Goal: Task Accomplishment & Management: Use online tool/utility

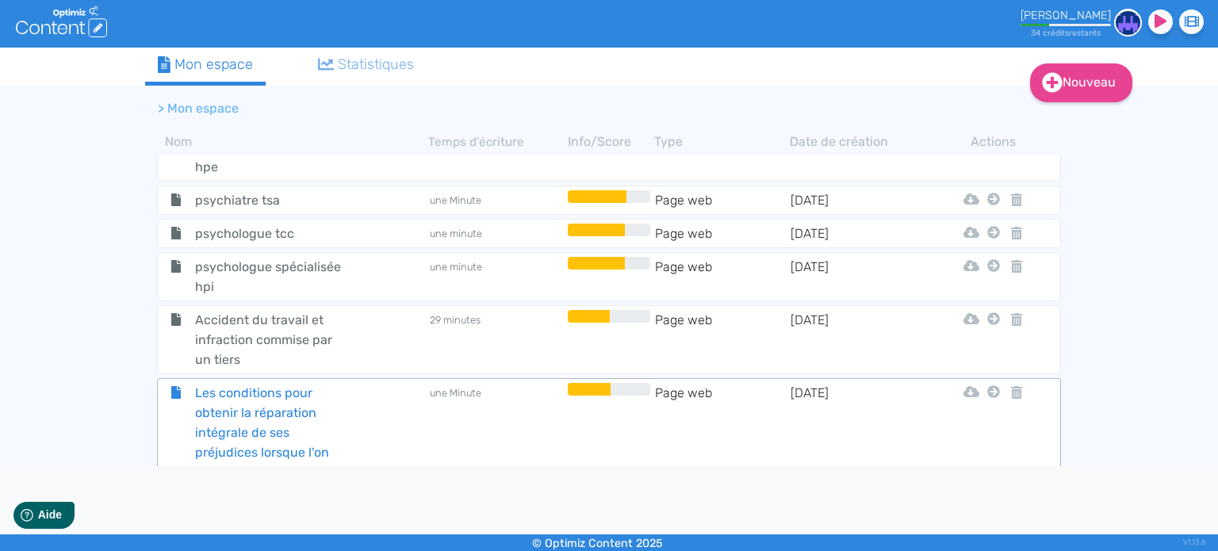
scroll to position [7090, 0]
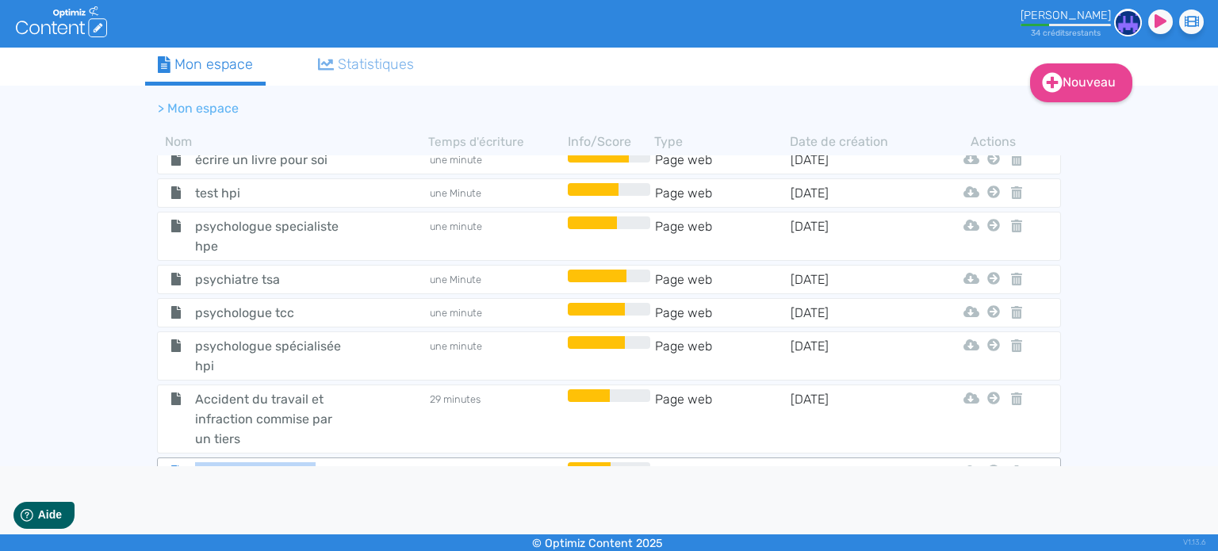
drag, startPoint x: 262, startPoint y: 344, endPoint x: 182, endPoint y: 253, distance: 121.4
click at [182, 462] on div "Les conditions pour obtenir la réparation intégrale de ses préjudices lorsque l…" at bounding box center [293, 521] width 268 height 119
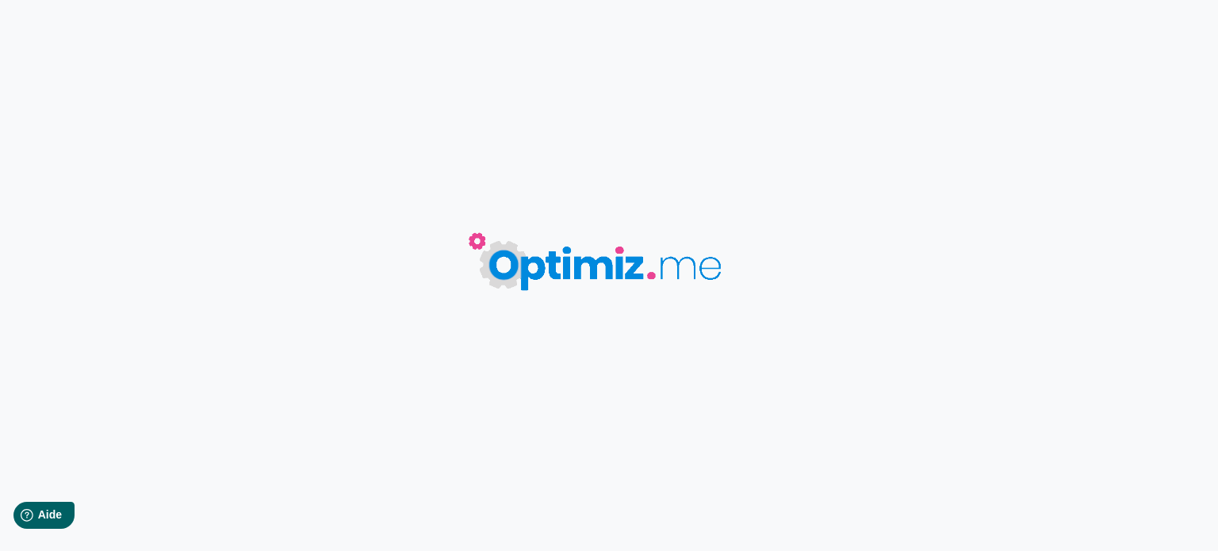
type input "Les conditions pour obtenir la réparation intégrale de ses préjudices lorsque l…"
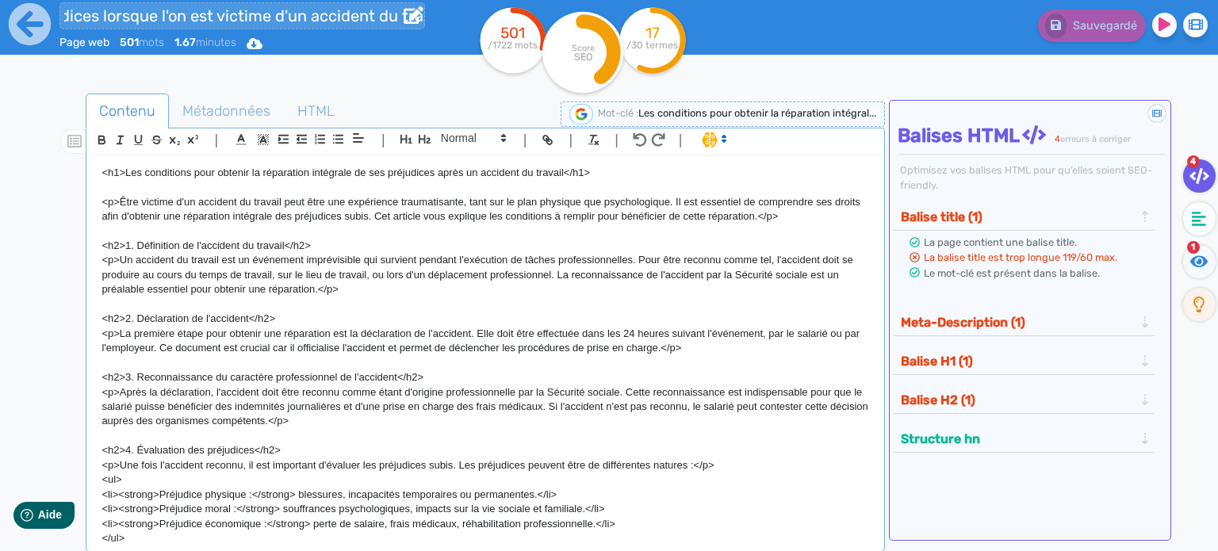
scroll to position [0, 489]
drag, startPoint x: 62, startPoint y: 12, endPoint x: 426, endPoint y: 12, distance: 364.1
click at [425, 12] on div "Les conditions pour obtenir la réparation intégrale de ses préjudices lorsque l…" at bounding box center [237, 39] width 474 height 78
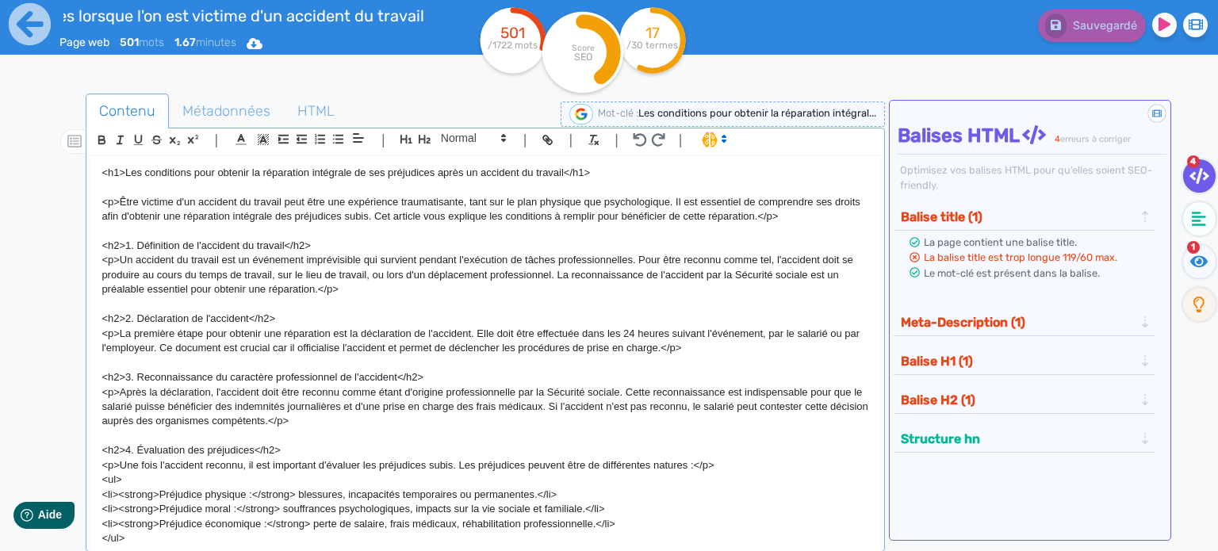
scroll to position [0, 0]
click at [36, 30] on icon at bounding box center [30, 24] width 42 height 42
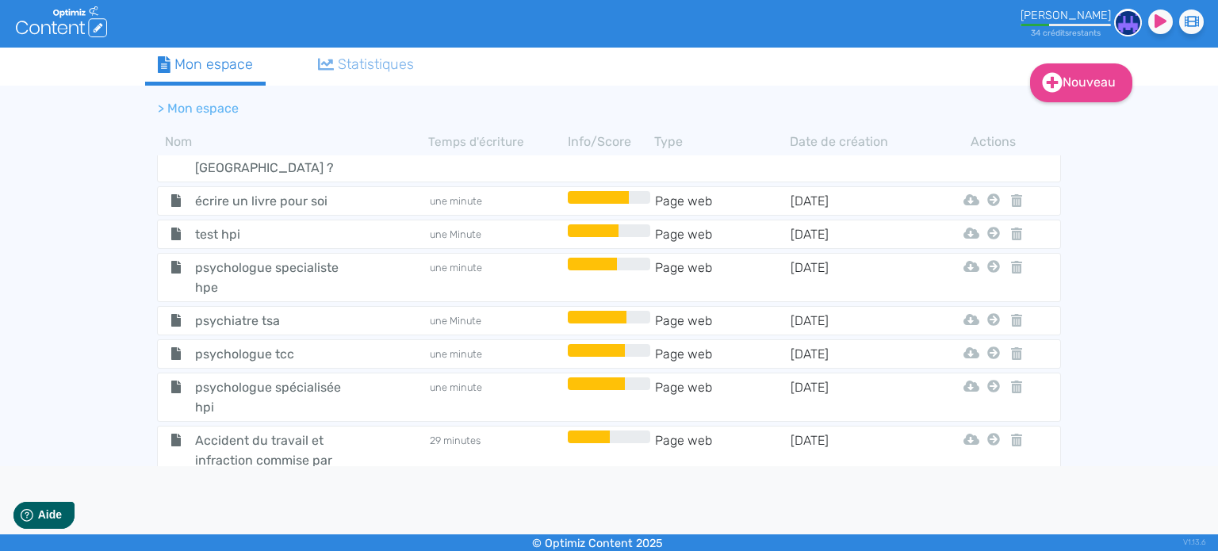
scroll to position [7084, 0]
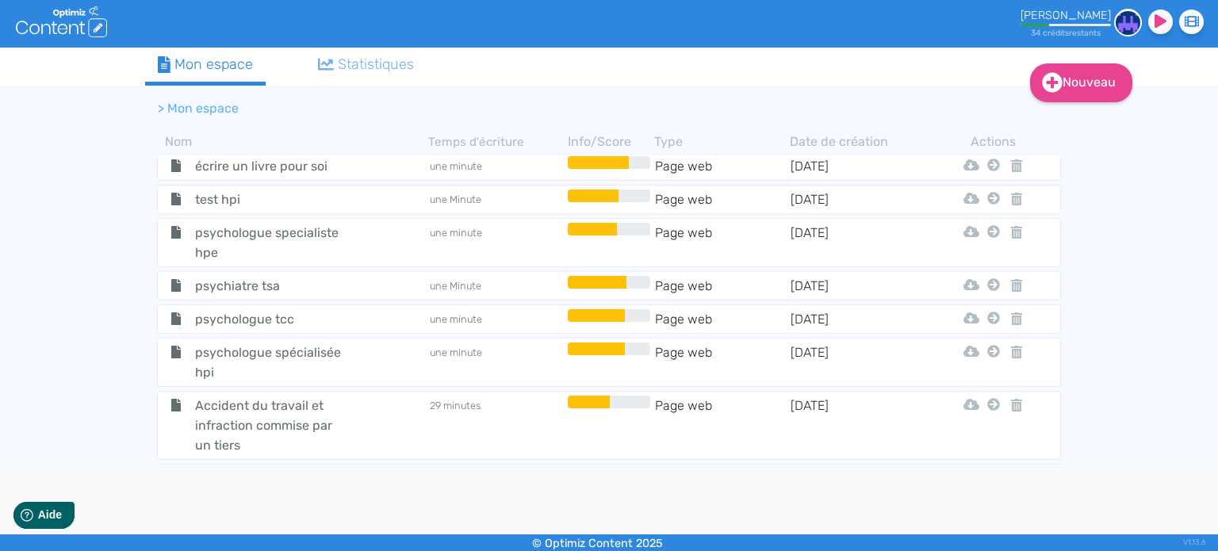
click at [1082, 33] on small "34 crédit s restant s" at bounding box center [1066, 33] width 70 height 10
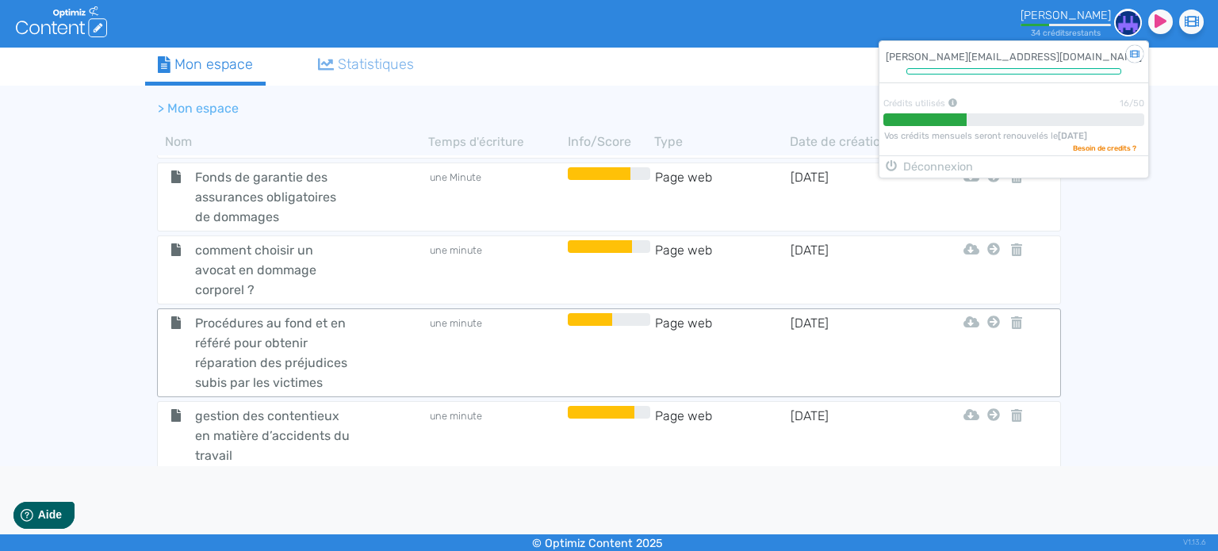
scroll to position [3673, 0]
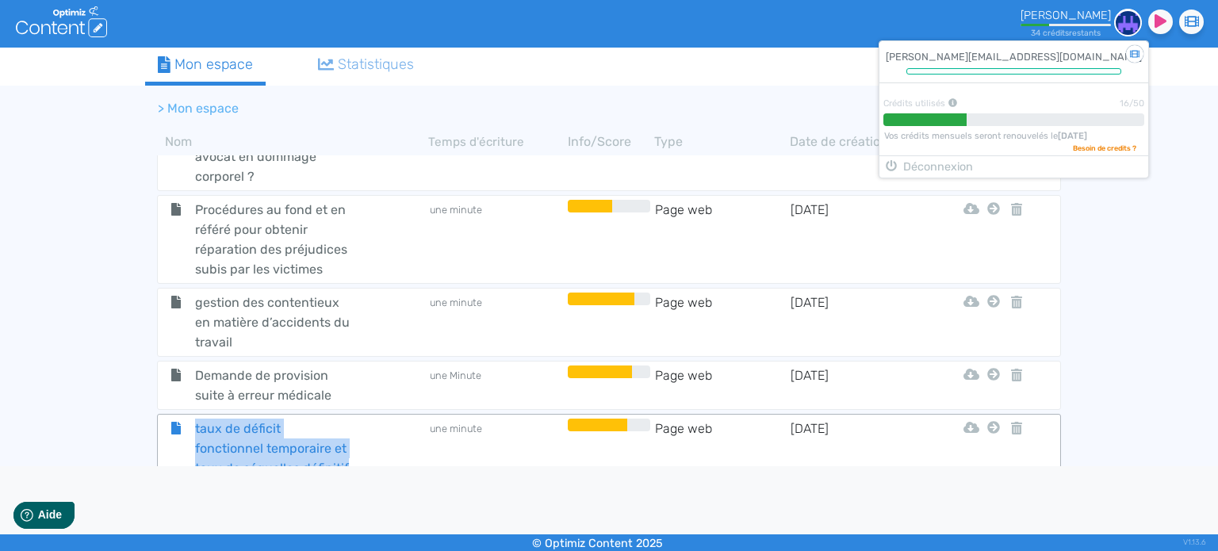
copy span "taux de déficit fonctionnel temporaire et taux de séquelles définitif"
drag, startPoint x: 378, startPoint y: 338, endPoint x: 196, endPoint y: 300, distance: 185.6
click at [196, 419] on div "taux de déficit fonctionnel temporaire et taux de séquelles définitif" at bounding box center [293, 448] width 268 height 59
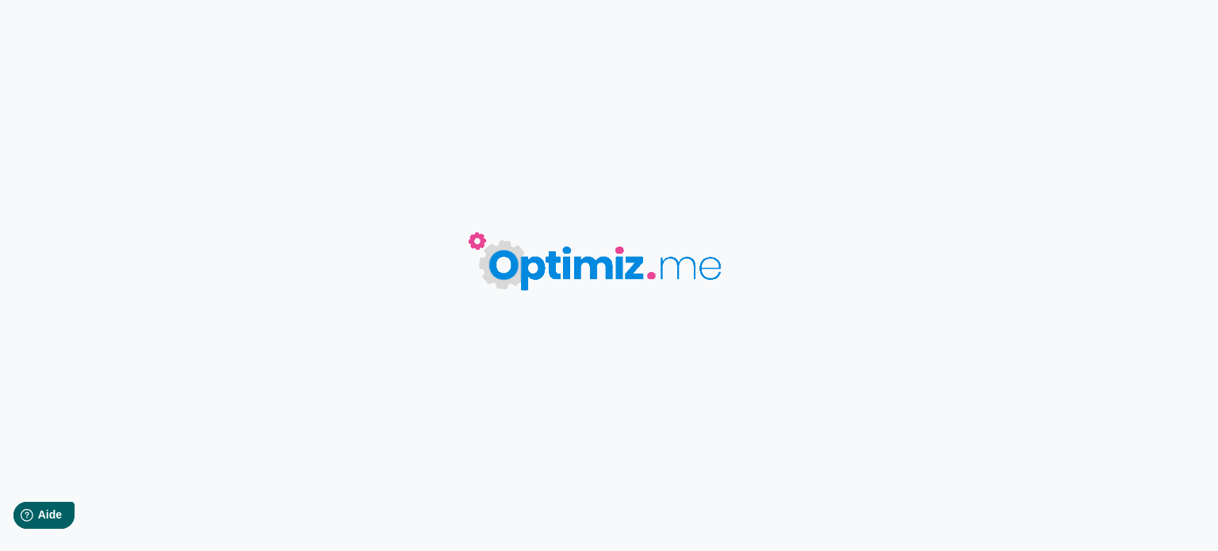
type input "taux de déficit fonctionnel temporaire et taux de séquelles définitif"
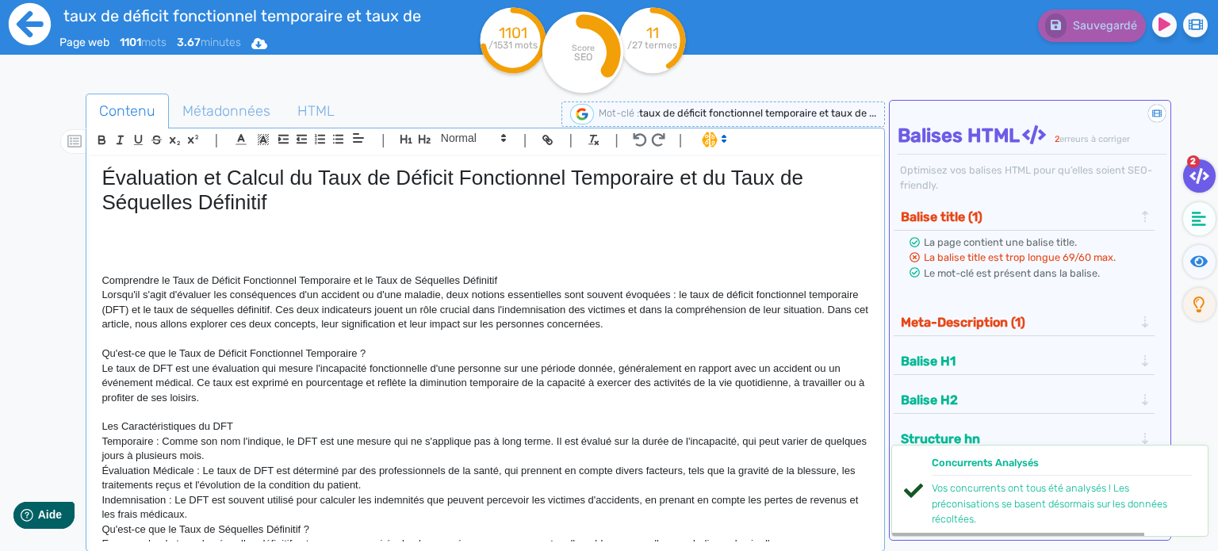
click at [31, 34] on icon at bounding box center [30, 24] width 44 height 44
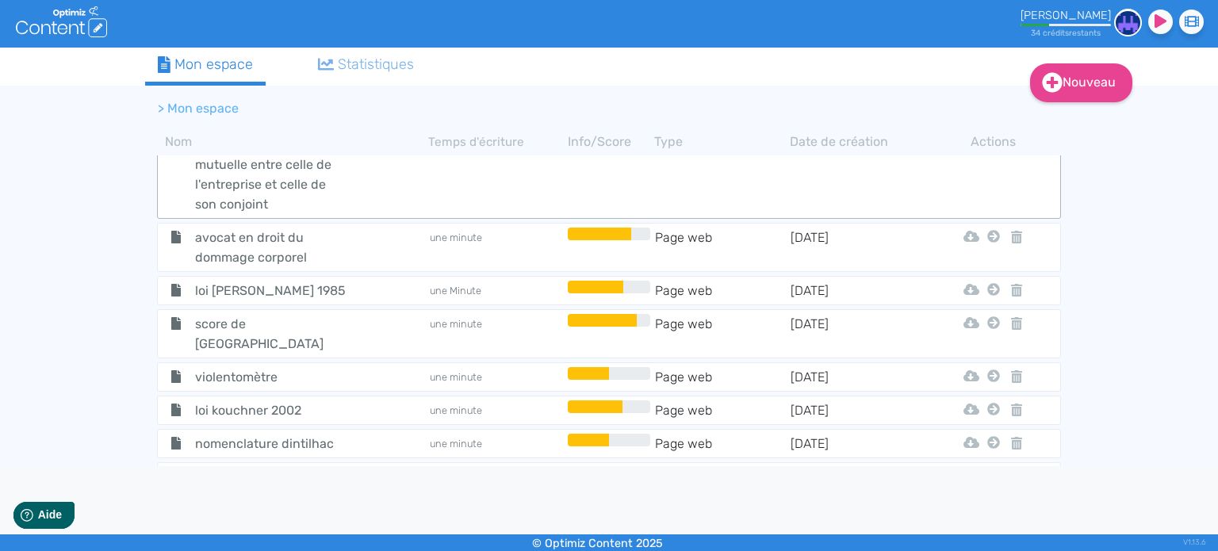
scroll to position [3093, 0]
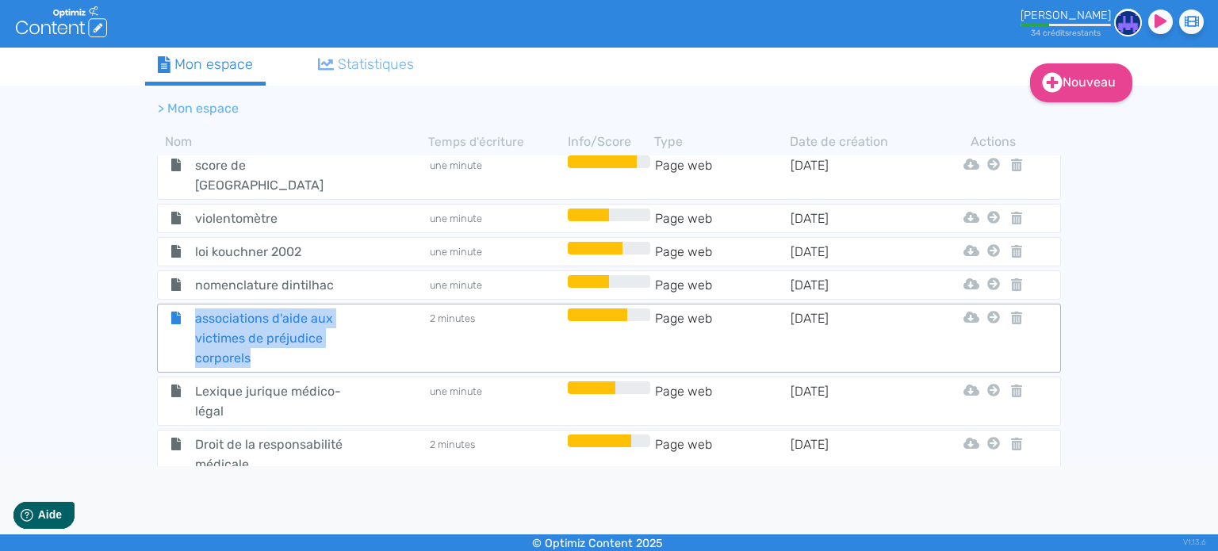
copy span "associations d'aide aux victimes de préjudice corporels"
drag, startPoint x: 257, startPoint y: 239, endPoint x: 196, endPoint y: 204, distance: 70.3
click at [196, 309] on span "associations d'aide aux victimes de préjudice corporels" at bounding box center [272, 338] width 178 height 59
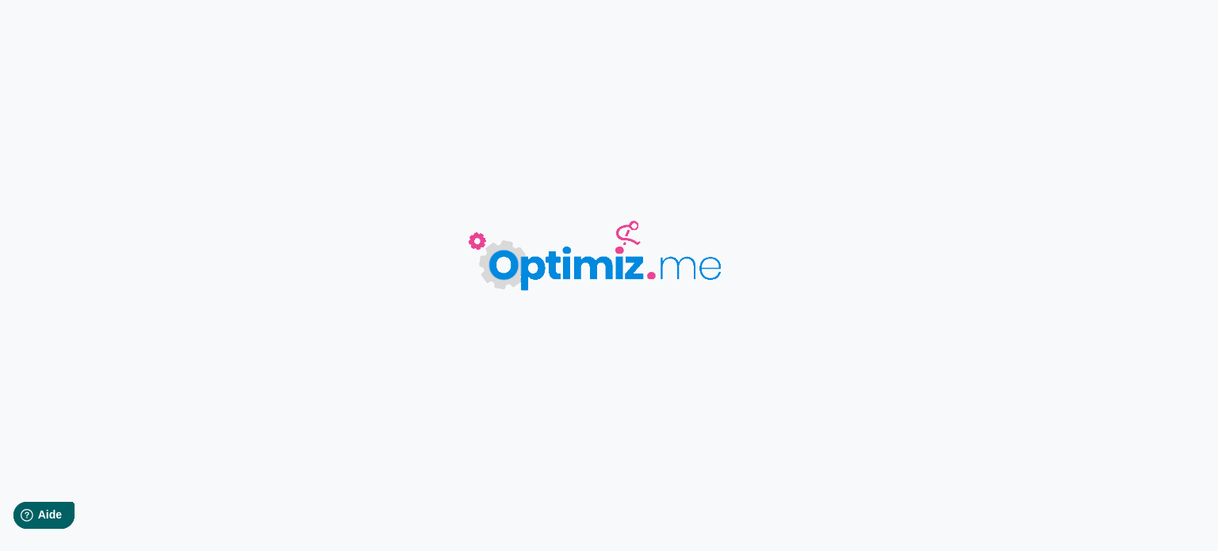
type input "associations d'aide aux victimes de préjudice corporels"
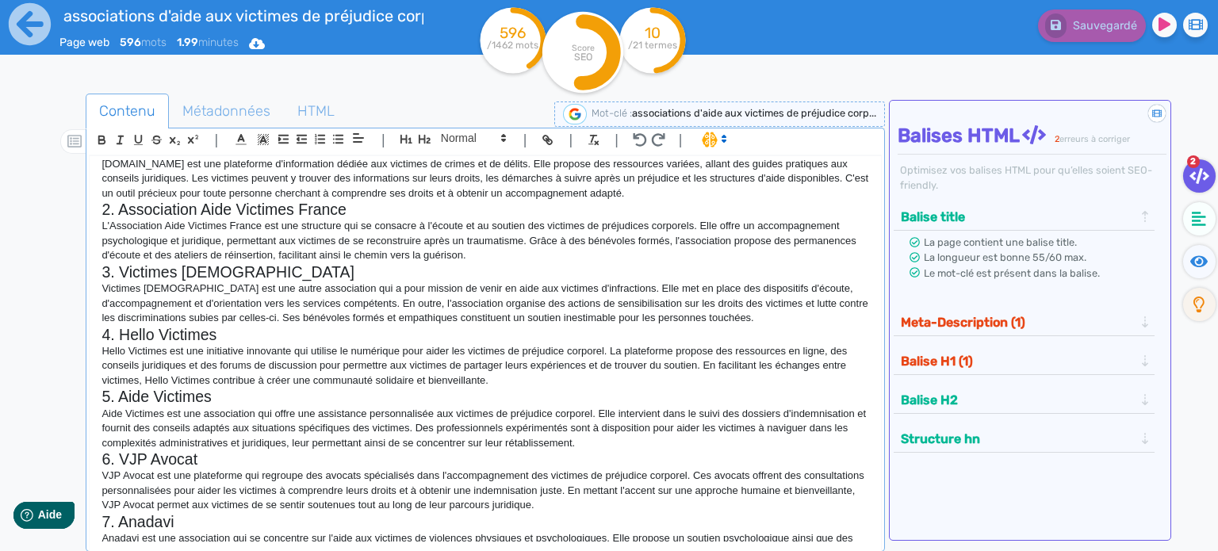
scroll to position [201, 0]
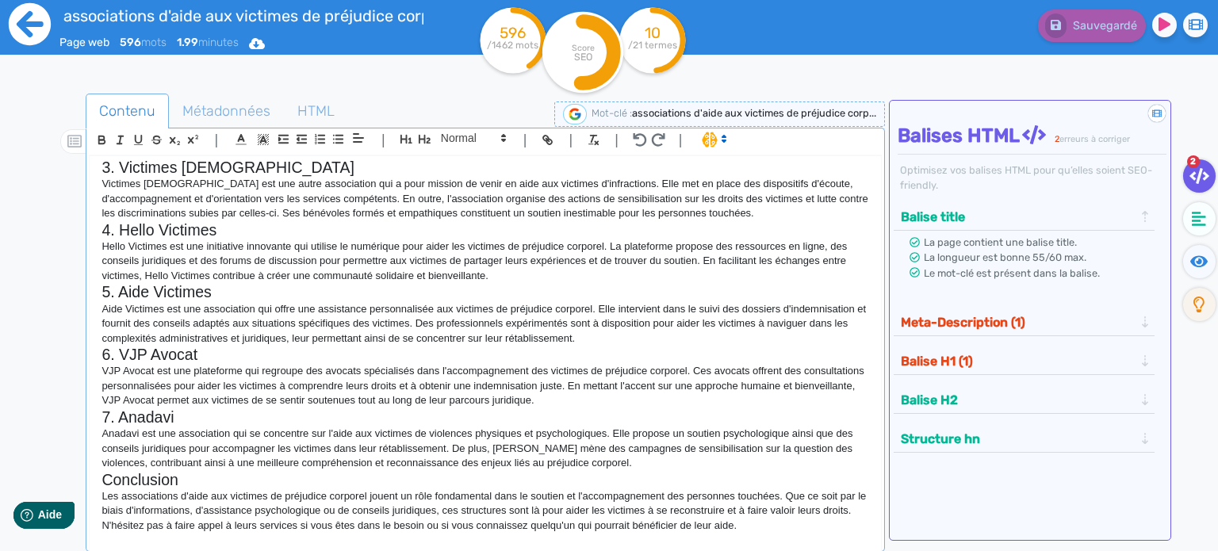
click at [35, 20] on icon at bounding box center [30, 24] width 42 height 42
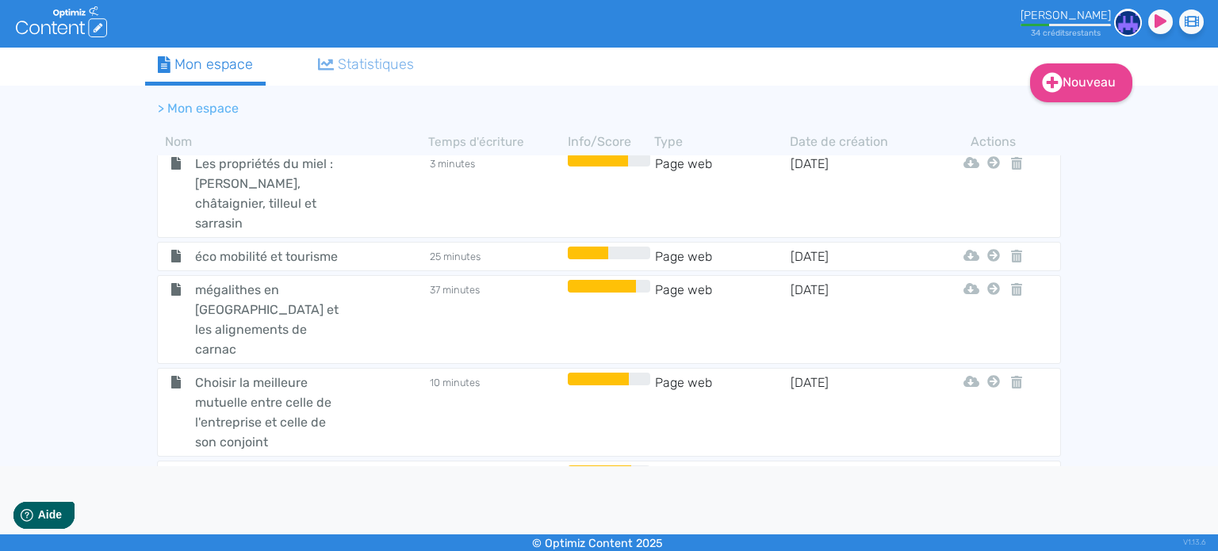
scroll to position [2855, 0]
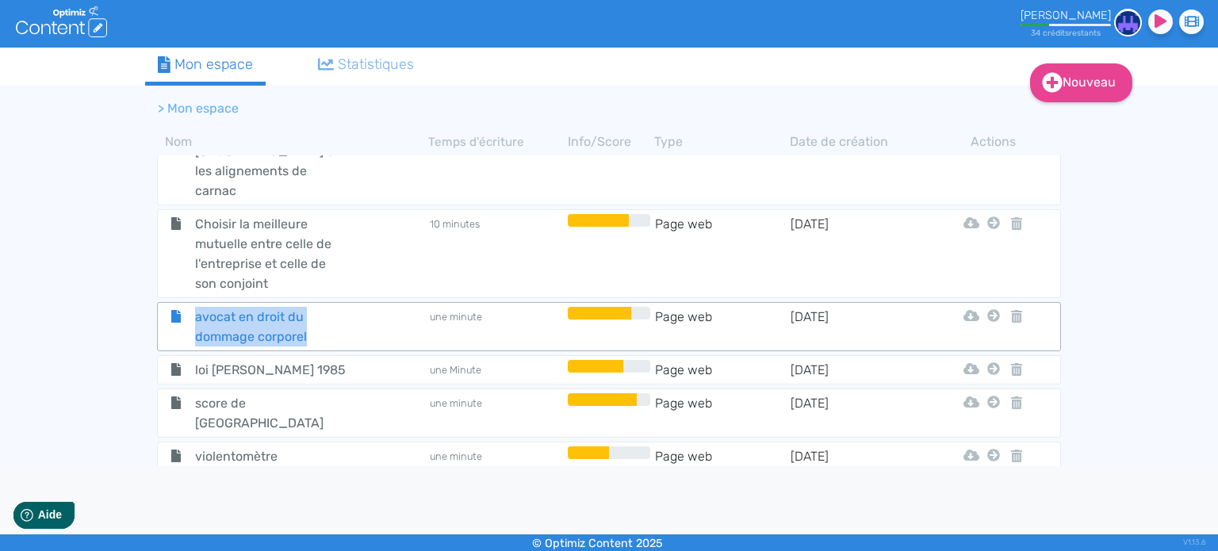
copy span "avocat en droit du dommage corporel"
drag, startPoint x: 314, startPoint y: 238, endPoint x: 215, endPoint y: 252, distance: 100.2
click at [215, 302] on tr "avocat en droit du dommage corporel une minute Page web [DATE] Html Pdf Word Si…" at bounding box center [609, 326] width 904 height 49
copy span "loi [PERSON_NAME] 1985"
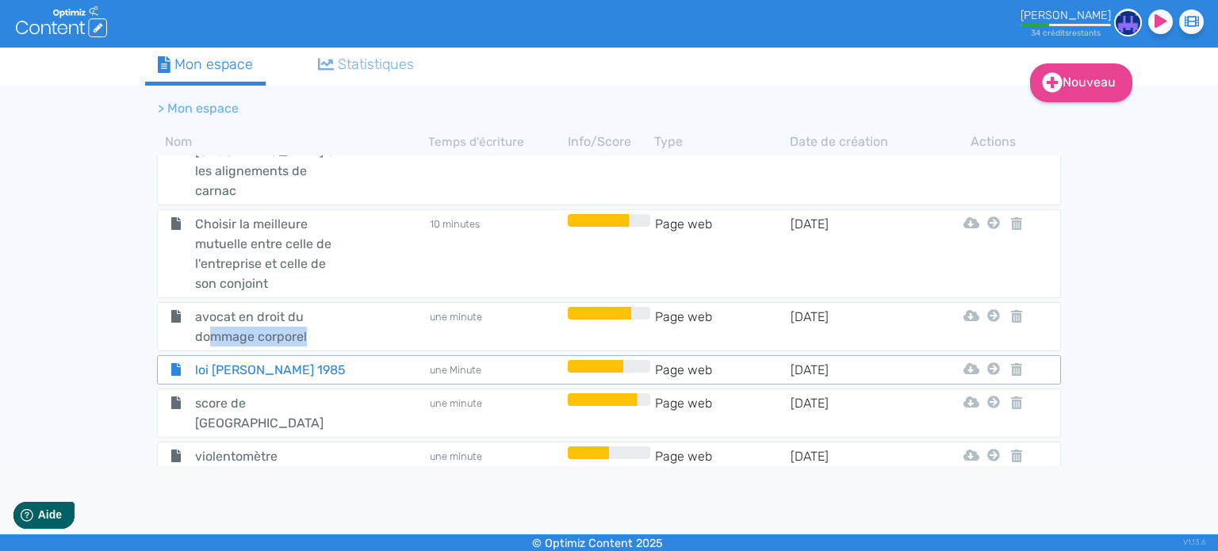
drag, startPoint x: 346, startPoint y: 279, endPoint x: 194, endPoint y: 274, distance: 152.4
click at [194, 360] on span "loi [PERSON_NAME] 1985" at bounding box center [272, 370] width 178 height 20
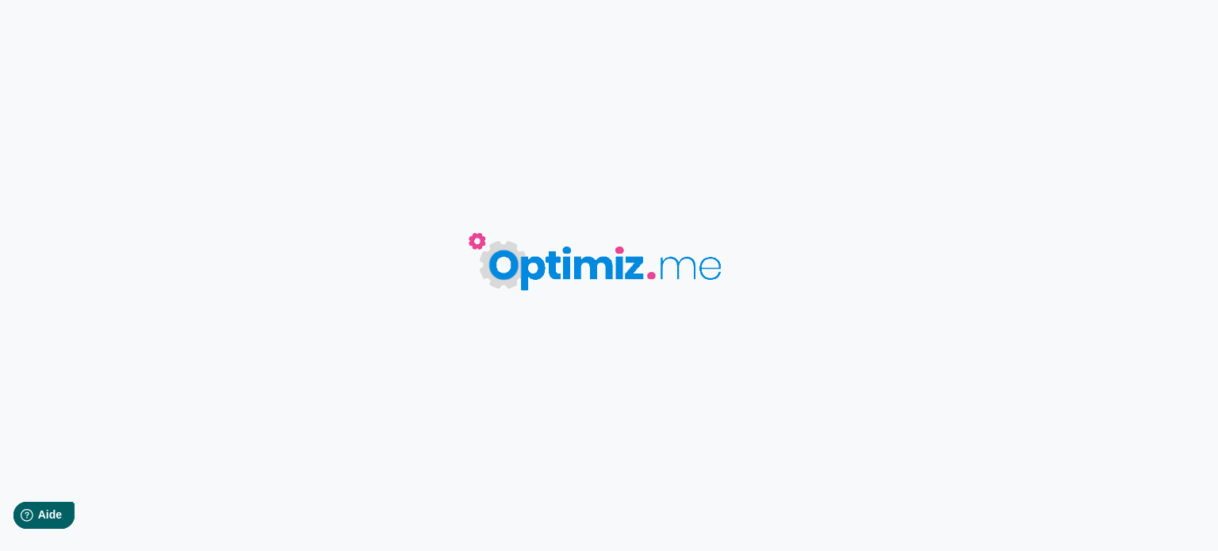
type input "loi [PERSON_NAME] 1985"
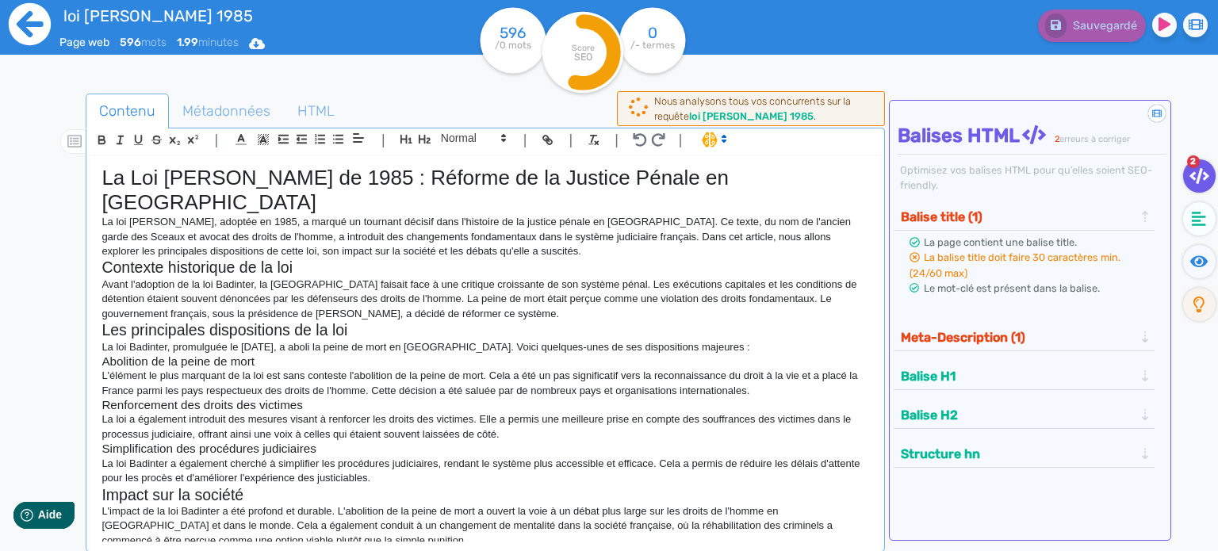
click at [42, 22] on icon at bounding box center [30, 24] width 44 height 44
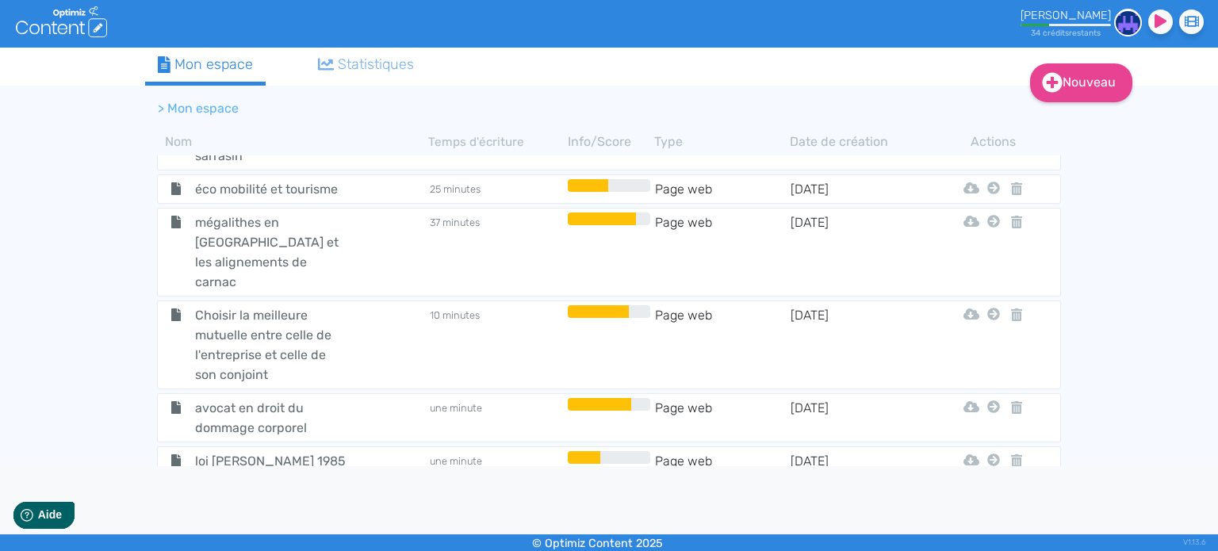
scroll to position [2855, 0]
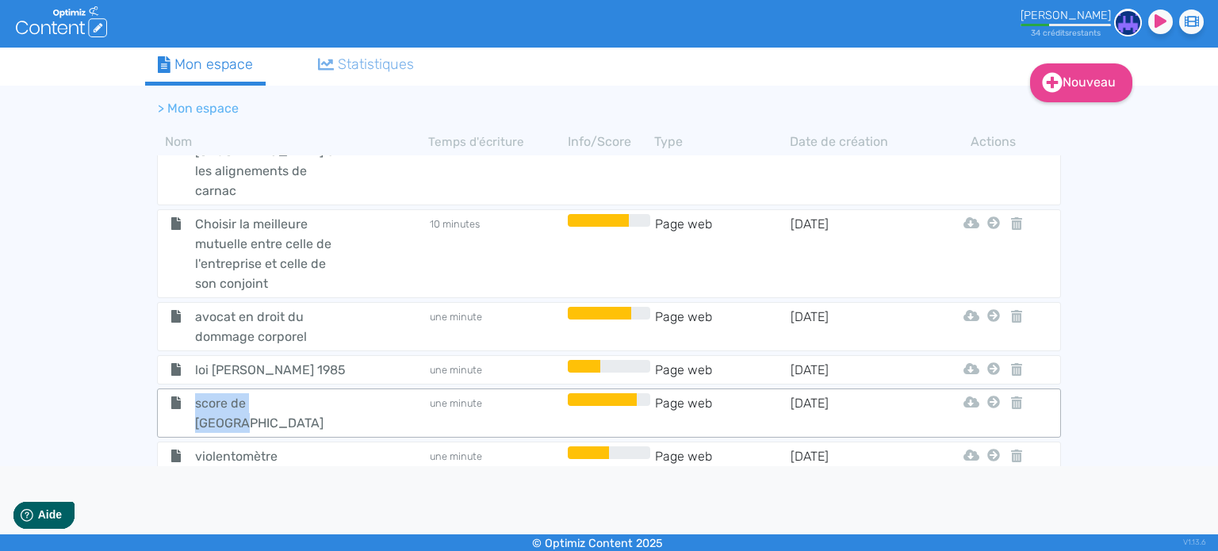
copy span "score de [GEOGRAPHIC_DATA]"
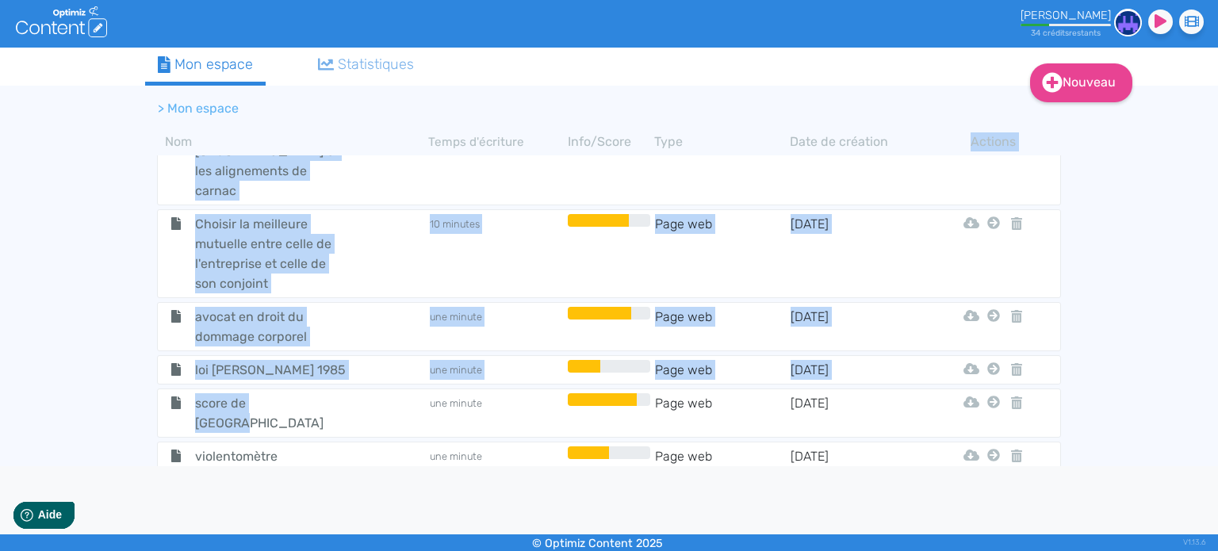
drag, startPoint x: 303, startPoint y: 297, endPoint x: 127, endPoint y: 351, distance: 184.2
click at [137, 354] on div "Nom Temps d'écriture Info/Score Type Date de création Actions sitew Dossier [DA…" at bounding box center [609, 314] width 952 height 378
click at [118, 351] on div "Nouveau Contenu Dossier Mon espace Statistiques > Mon espace Nom Temps d'écritu…" at bounding box center [609, 257] width 1218 height 419
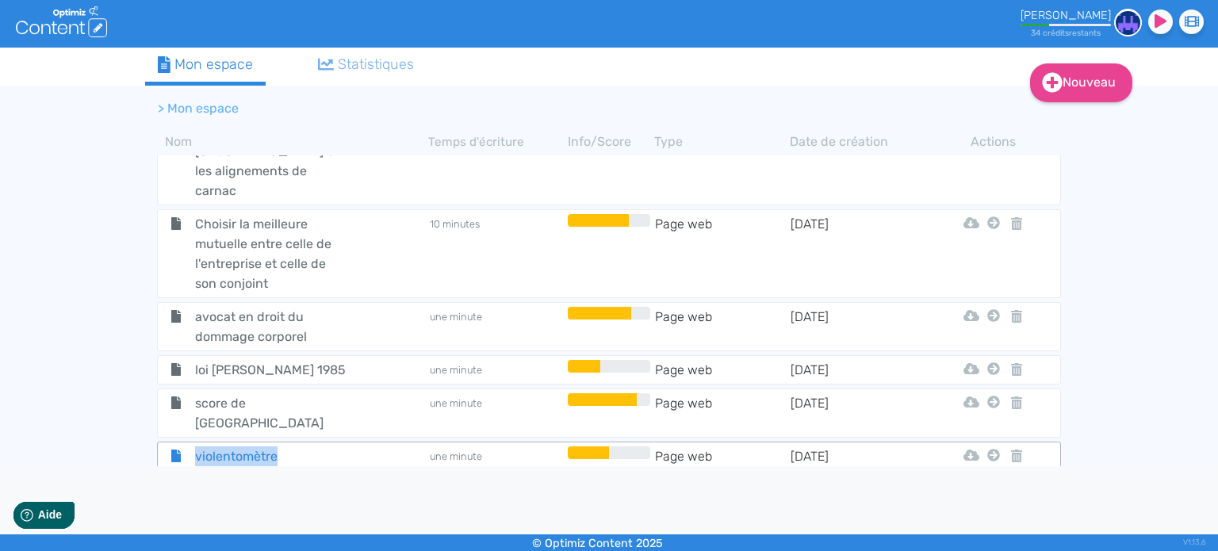
copy span "violentomètre"
drag, startPoint x: 279, startPoint y: 337, endPoint x: 486, endPoint y: 504, distance: 265.7
click at [293, 447] on span "violentomètre" at bounding box center [272, 457] width 178 height 20
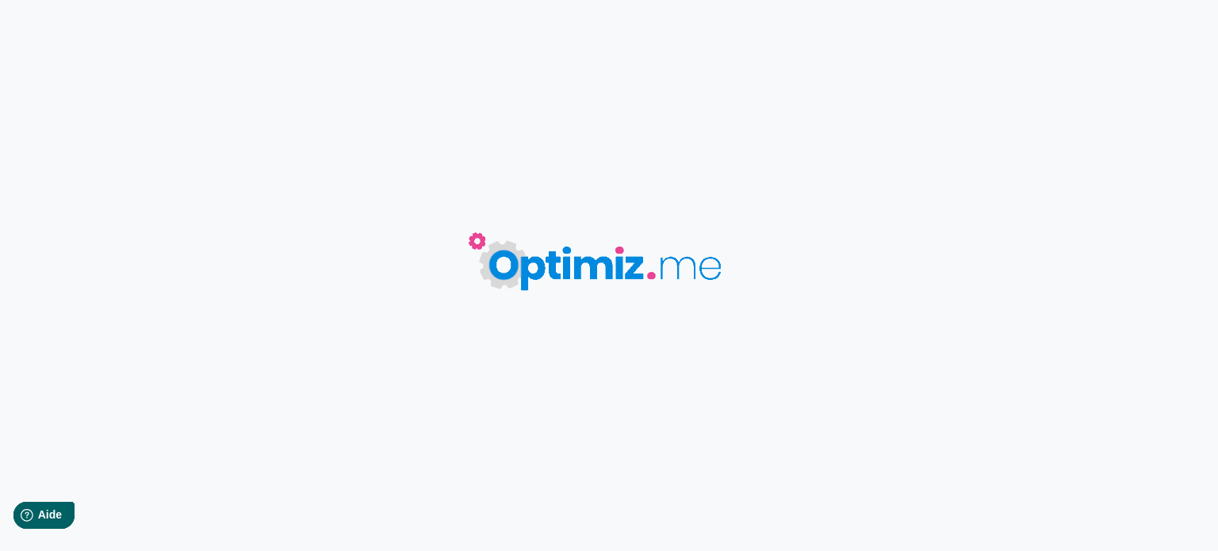
type input "violentomètre"
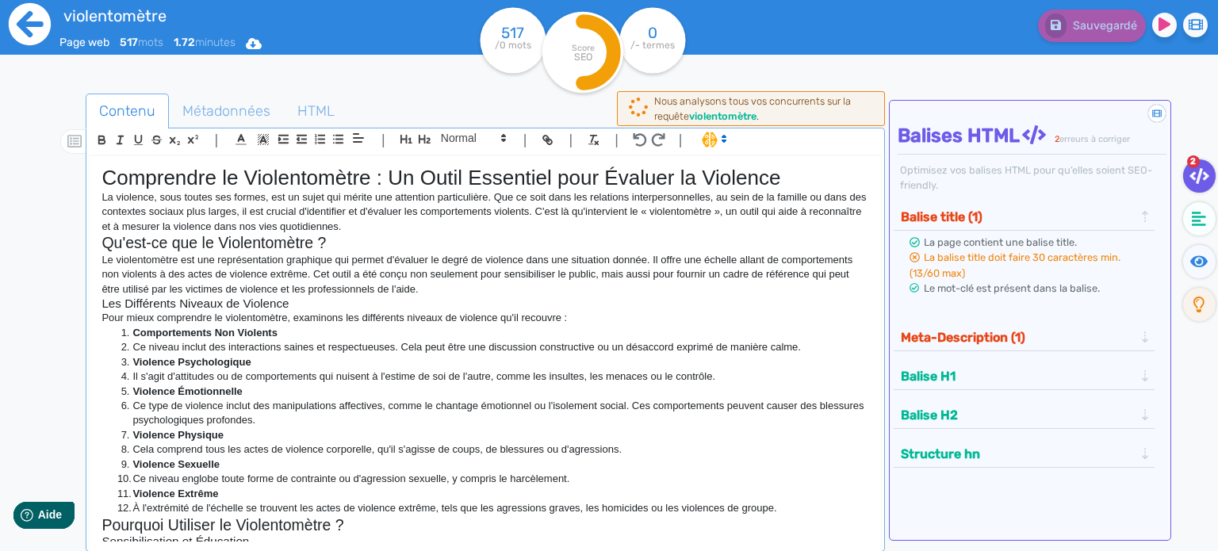
click at [28, 29] on icon at bounding box center [30, 24] width 42 height 42
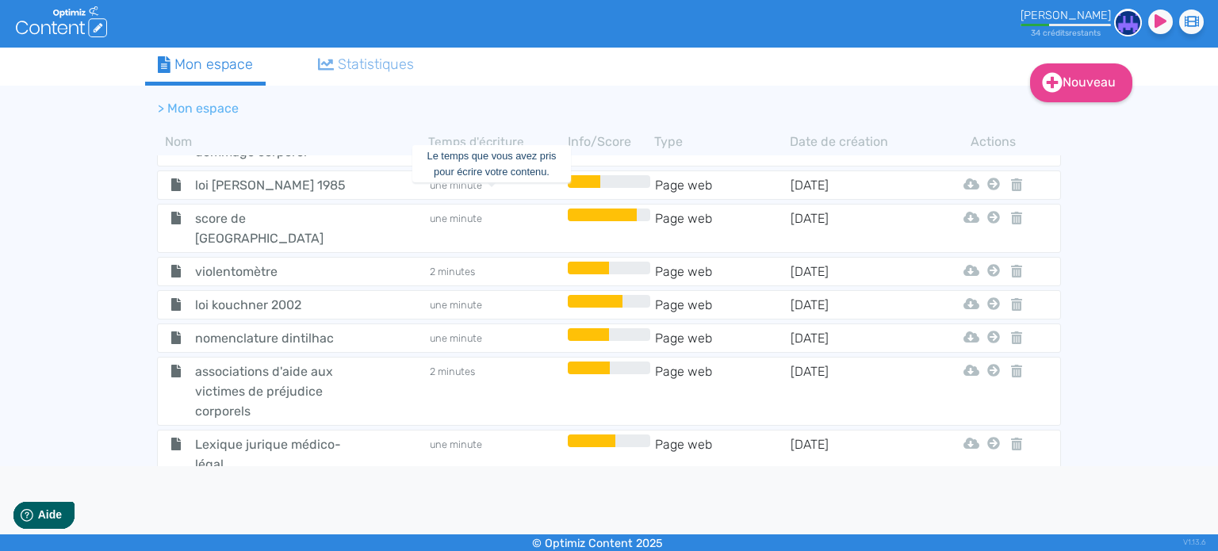
scroll to position [3014, 0]
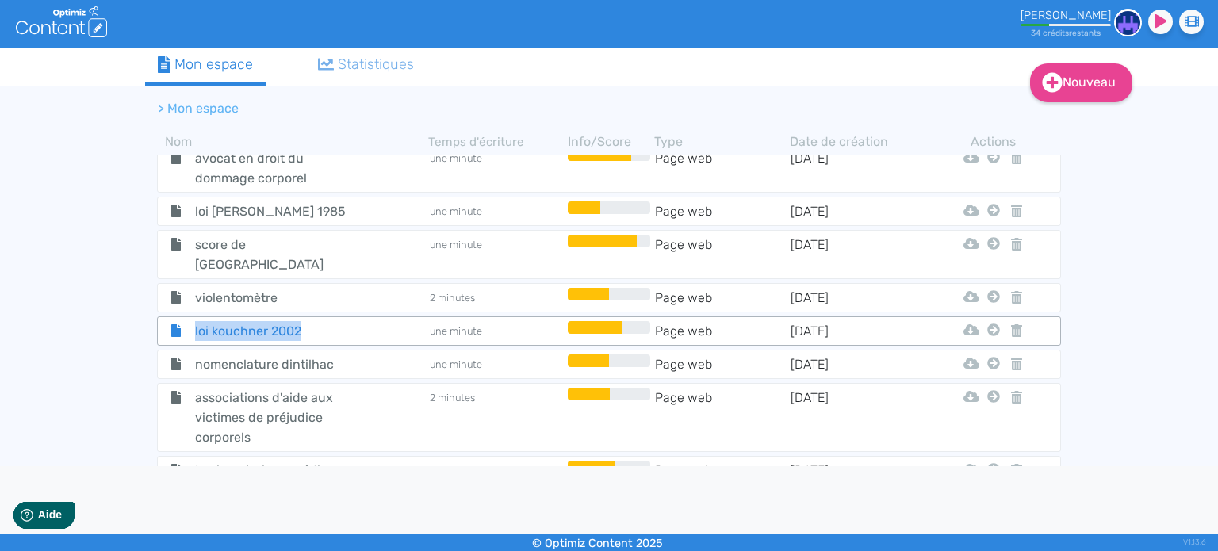
copy span "loi kouchner 2002"
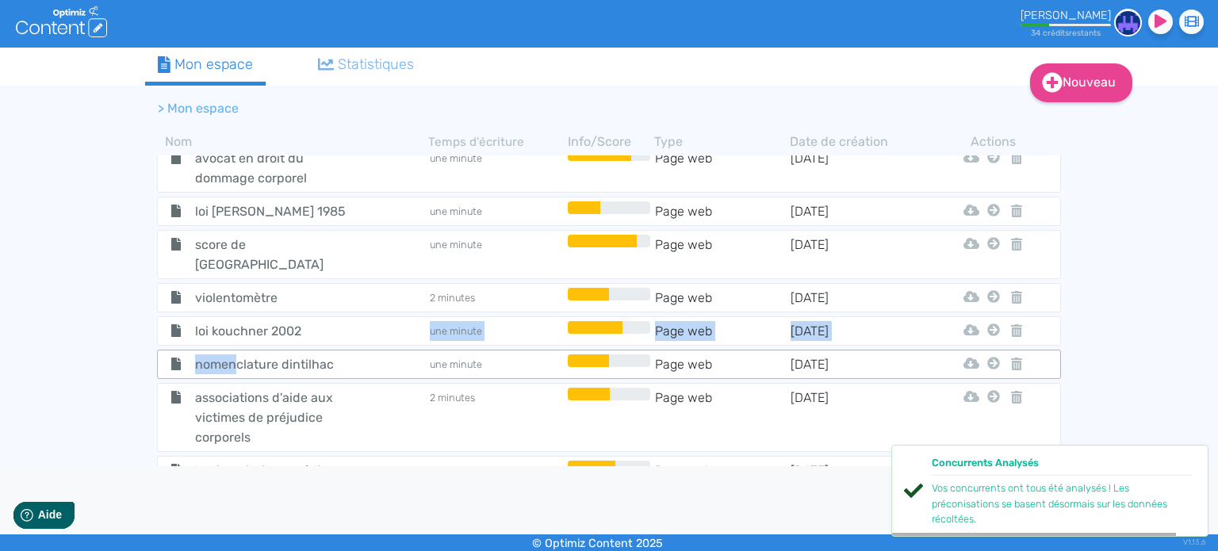
drag, startPoint x: 317, startPoint y: 218, endPoint x: 234, endPoint y: 231, distance: 84.2
click at [234, 231] on tbody "sitew Dossier [DATE] Story Jeantet Tjdp Software Live Ancien Valhor Pumbo Qariu…" at bounding box center [609, 320] width 928 height 331
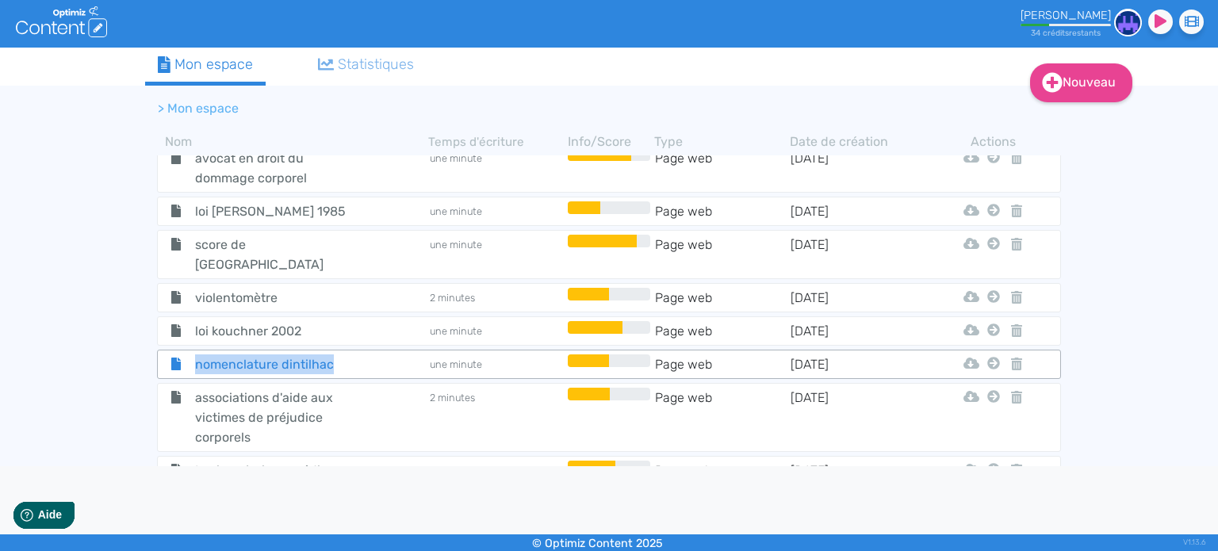
copy span "nomenclature dintilhac"
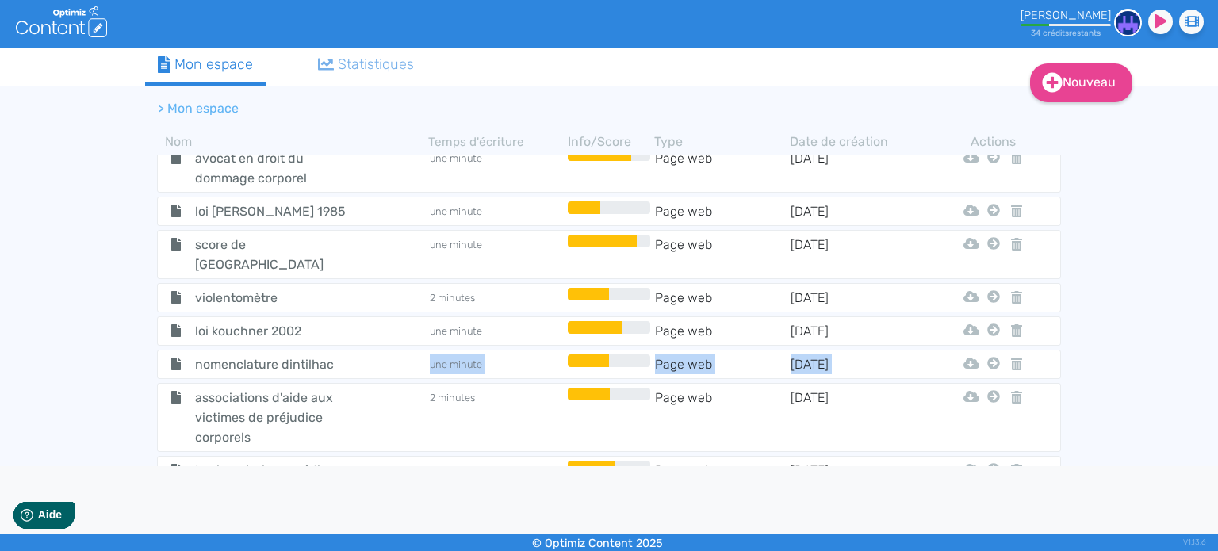
drag, startPoint x: 336, startPoint y: 248, endPoint x: 206, endPoint y: 259, distance: 129.8
click at [206, 259] on tbody "sitew Dossier [DATE] Story Jeantet Tjdp Software Live Ancien Valhor Pumbo Qariu…" at bounding box center [609, 320] width 928 height 331
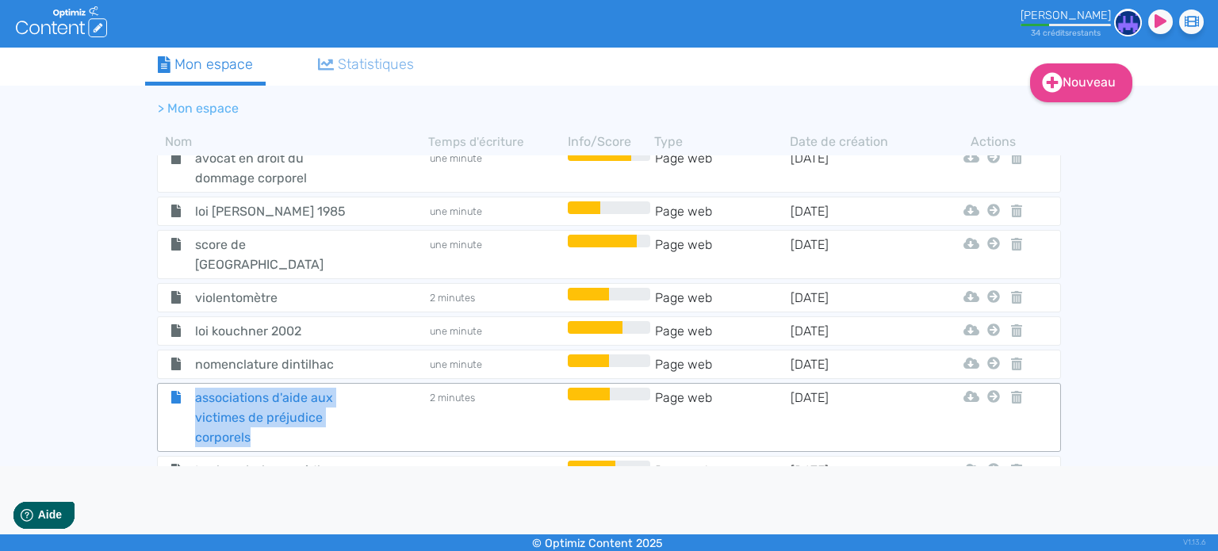
copy span "associations d'aide aux victimes de préjudice corporels"
drag, startPoint x: 267, startPoint y: 323, endPoint x: 195, endPoint y: 278, distance: 84.1
click at [195, 388] on span "associations d'aide aux victimes de préjudice corporels" at bounding box center [272, 417] width 178 height 59
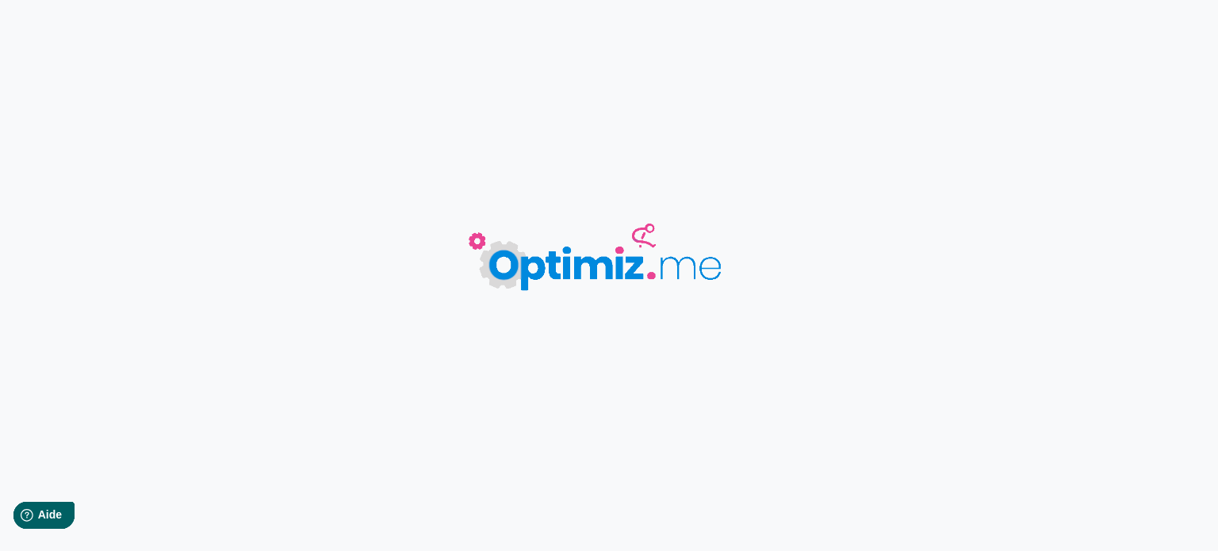
type input "associations d'aide aux victimes de préjudice corporels"
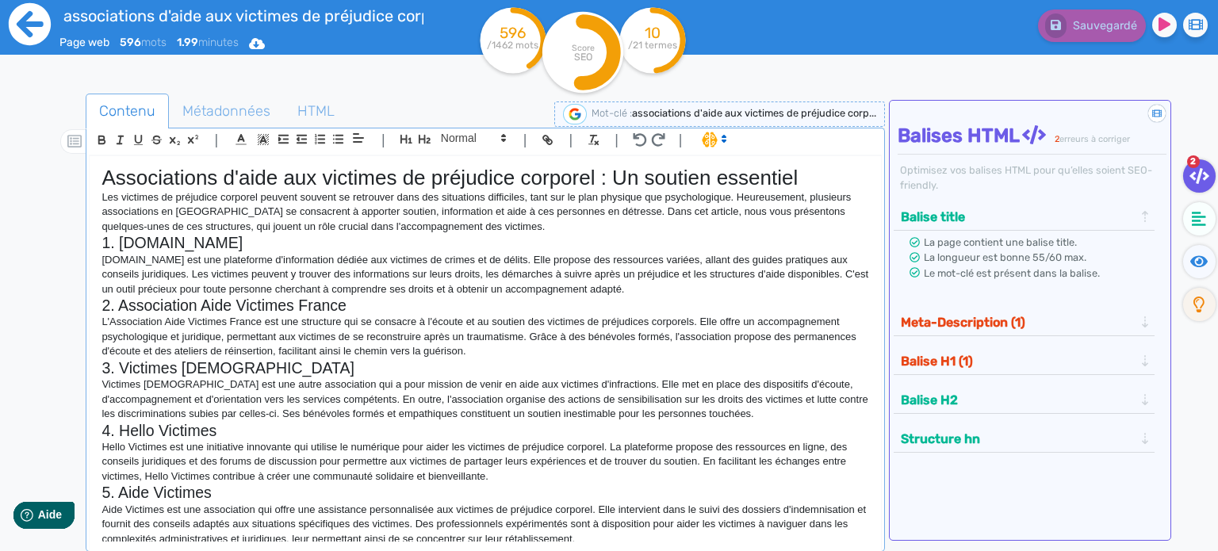
click at [38, 23] on icon at bounding box center [30, 24] width 44 height 44
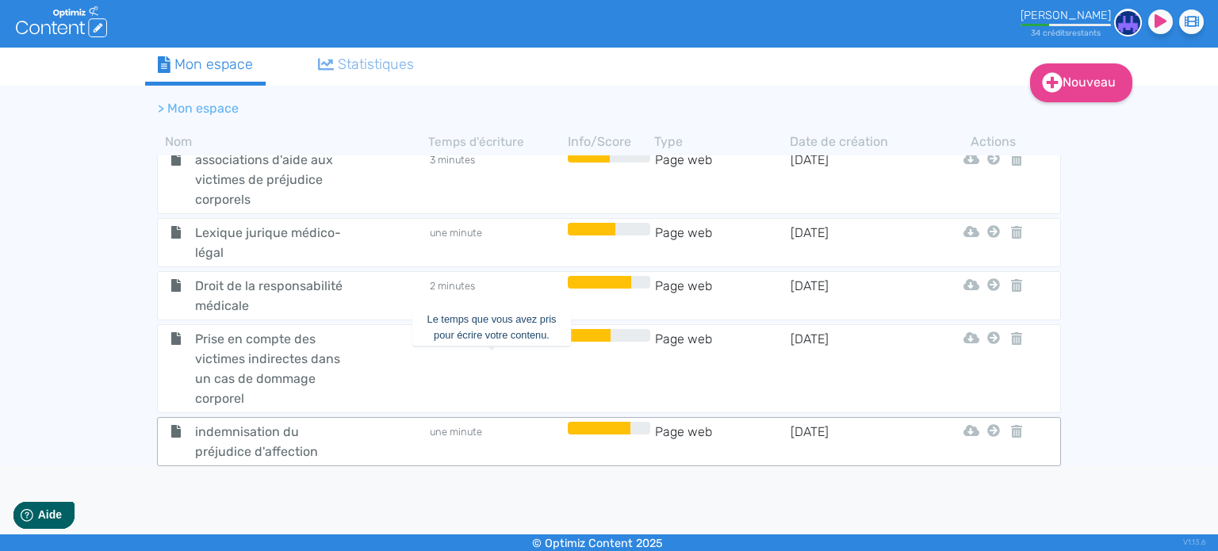
scroll to position [3014, 0]
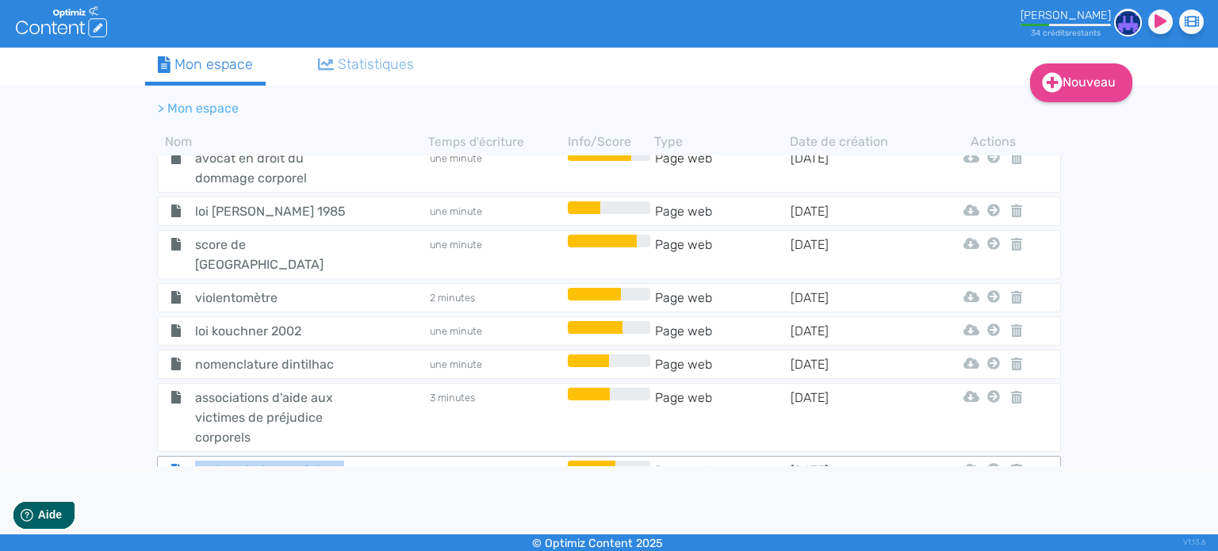
drag, startPoint x: 222, startPoint y: 368, endPoint x: 196, endPoint y: 351, distance: 31.0
click at [196, 461] on span "Lexique jurique médico-légal" at bounding box center [272, 481] width 178 height 40
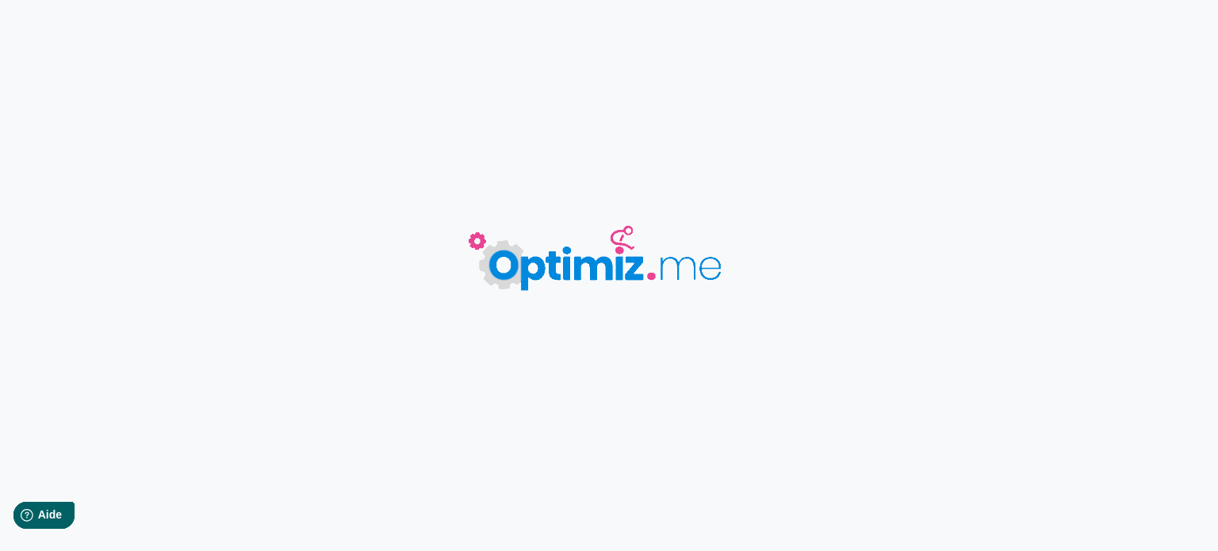
type input "Lexique jurique médico-légal"
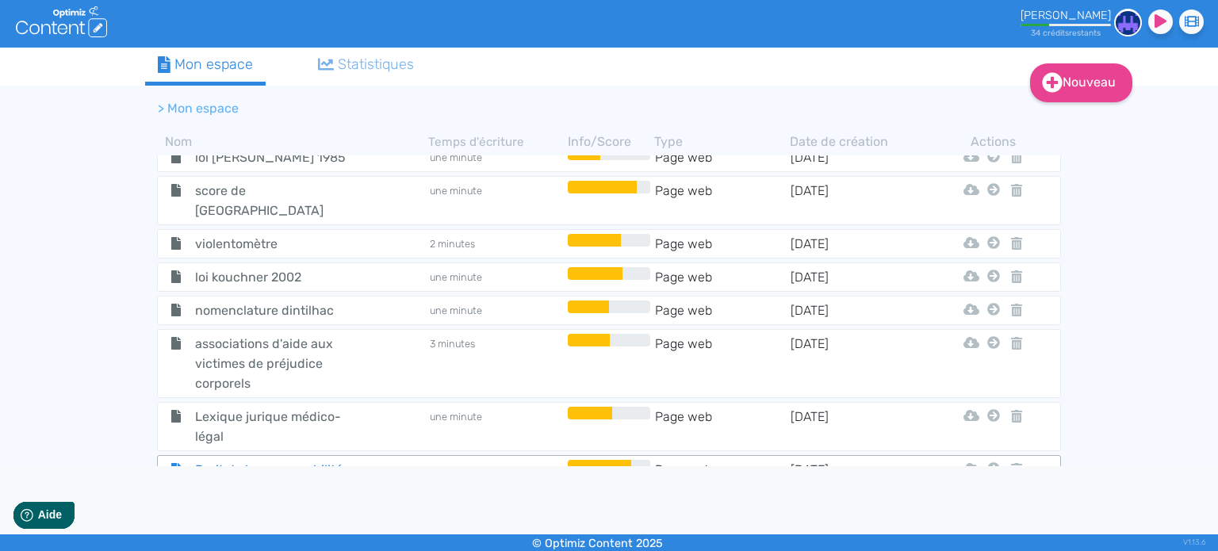
scroll to position [3093, 0]
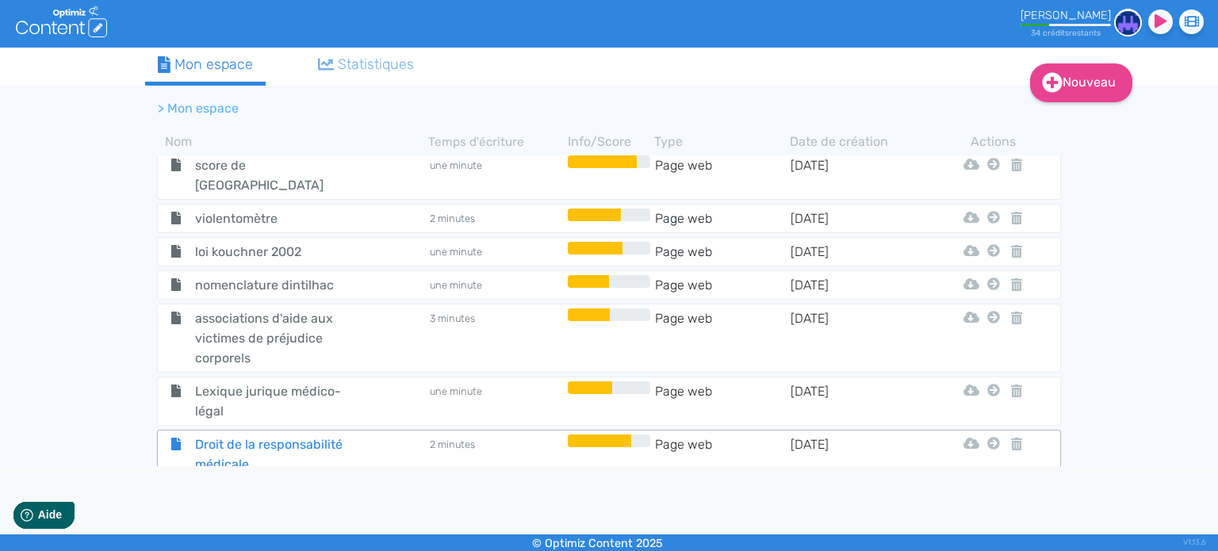
drag, startPoint x: 265, startPoint y: 344, endPoint x: 625, endPoint y: 507, distance: 395.1
click at [263, 435] on span "Droit de la responsabilité médicale" at bounding box center [272, 455] width 178 height 40
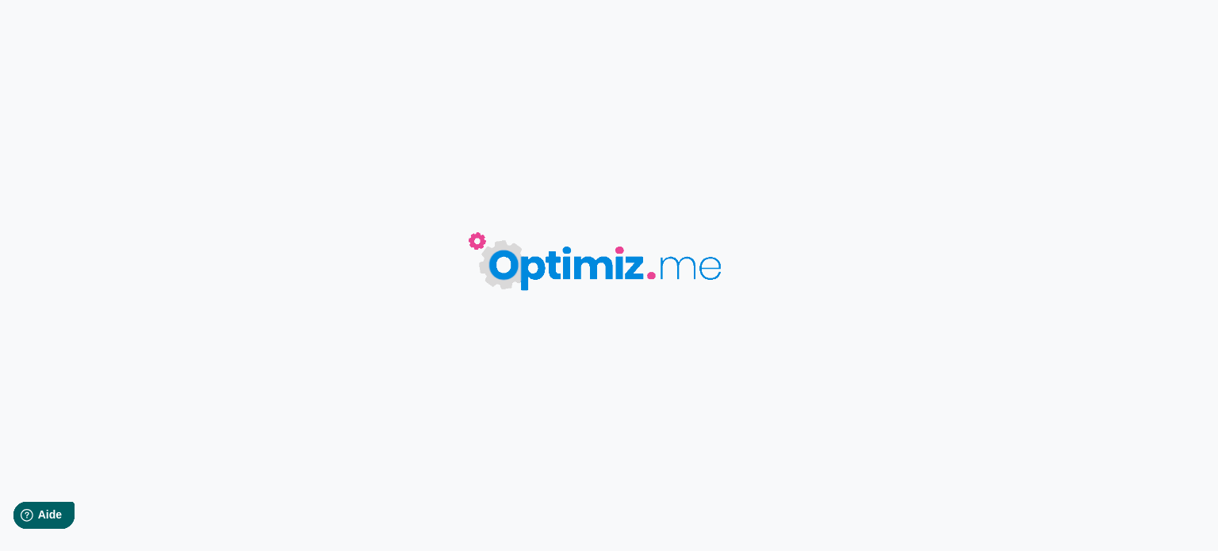
type input "Droit de la responsabilité médicale"
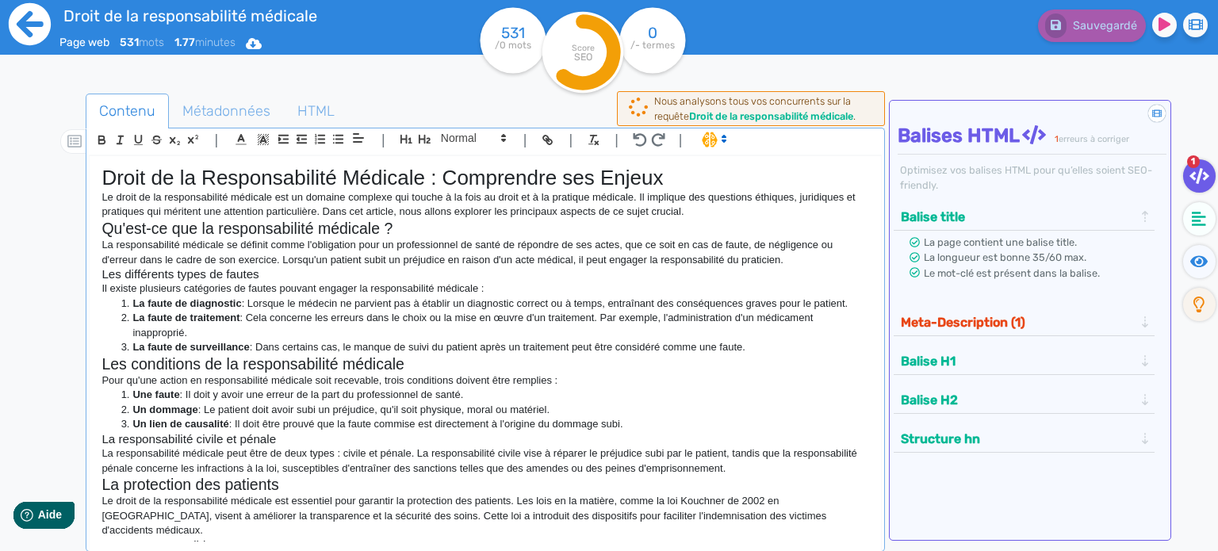
click at [28, 24] on icon at bounding box center [30, 24] width 44 height 44
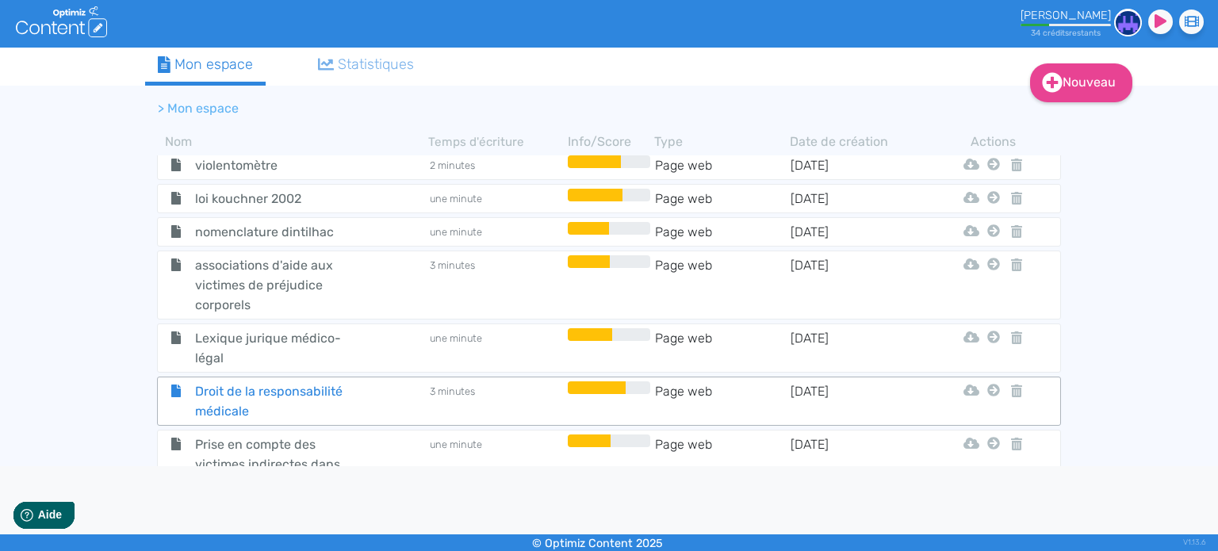
scroll to position [3173, 0]
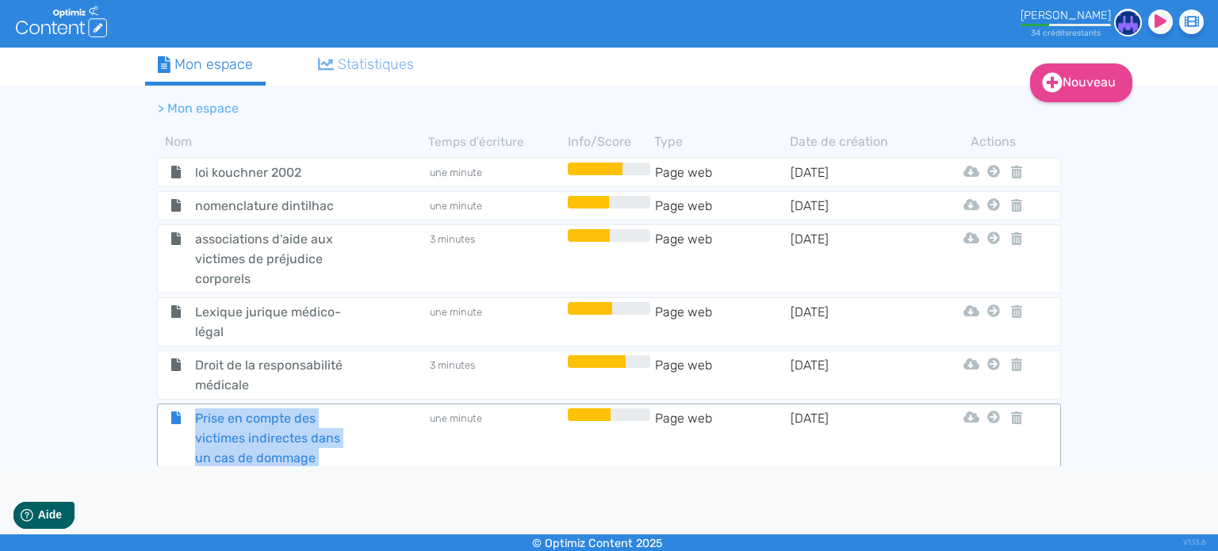
drag, startPoint x: 189, startPoint y: 291, endPoint x: 251, endPoint y: 361, distance: 93.8
click at [251, 408] on span "Prise en compte des victimes indirectes dans un cas de dommage corporel" at bounding box center [272, 447] width 178 height 79
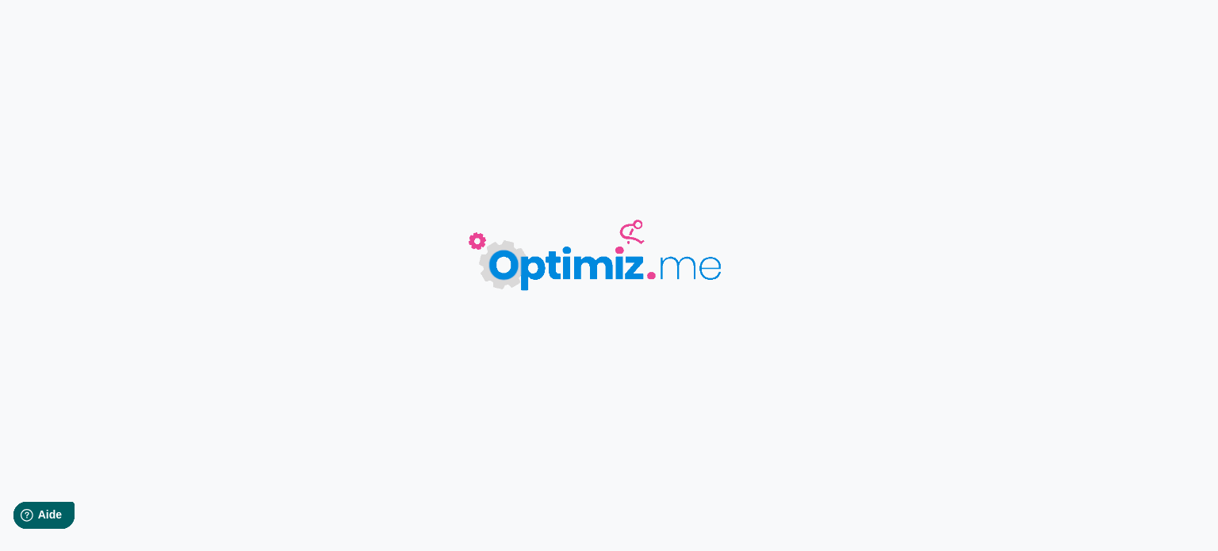
type input "Prise en compte des victimes indirectes dans un cas de dommage corporel"
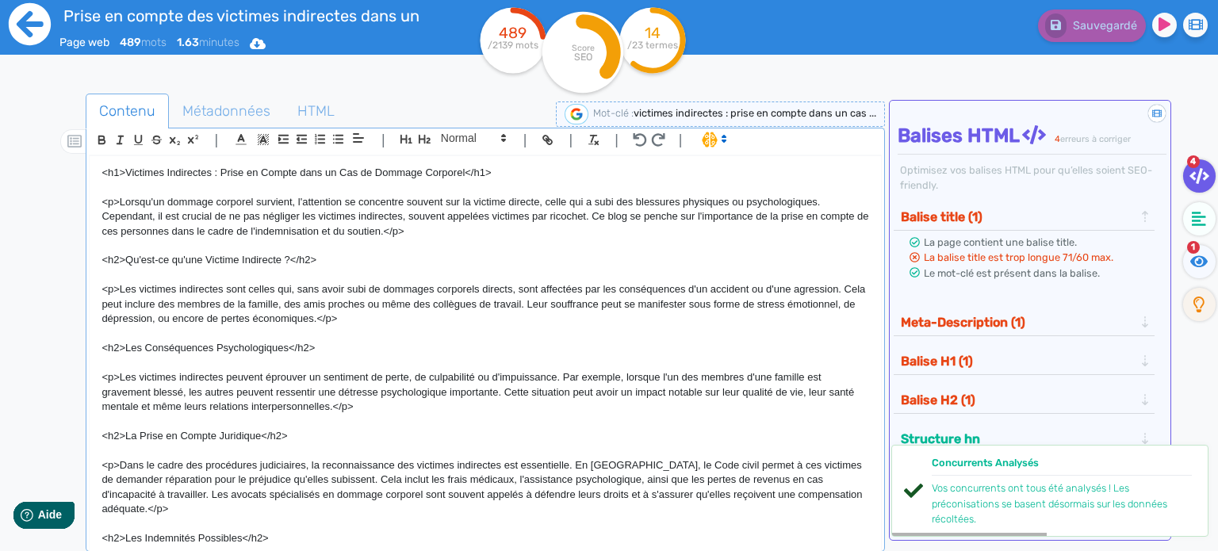
click at [25, 35] on icon at bounding box center [30, 24] width 42 height 42
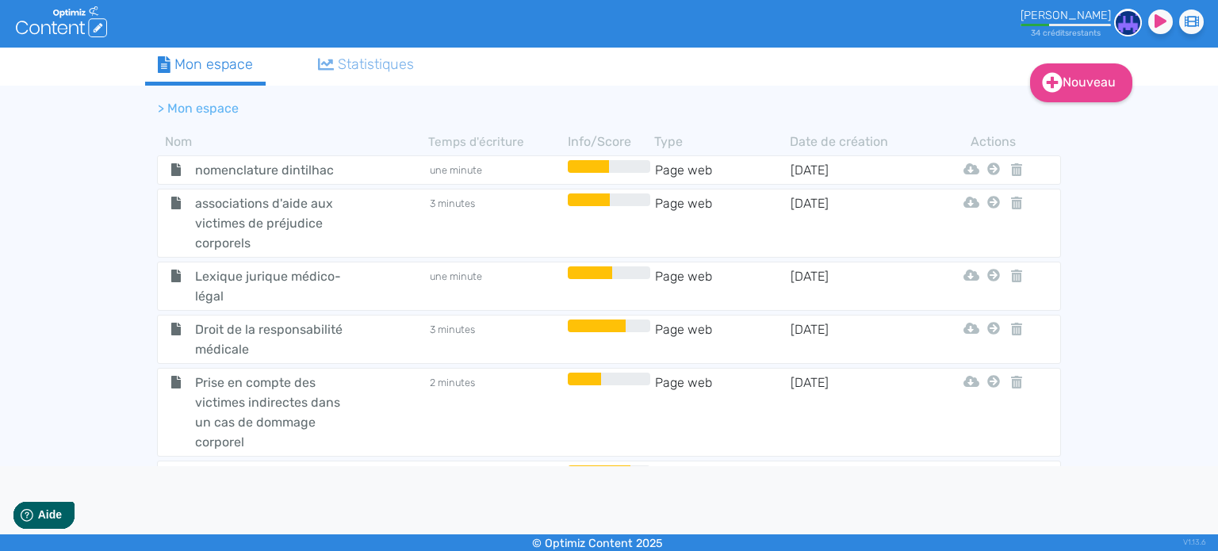
scroll to position [3173, 0]
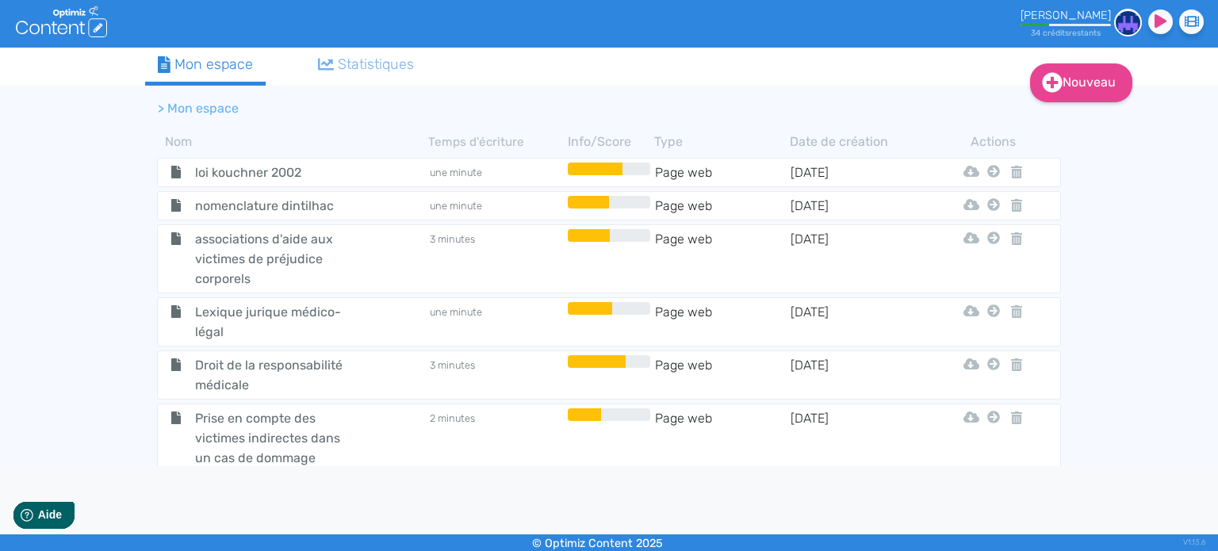
drag, startPoint x: 194, startPoint y: 391, endPoint x: 314, endPoint y: 409, distance: 121.9
click at [314, 501] on span "indemnisation du préjudice d'affection" at bounding box center [272, 521] width 178 height 40
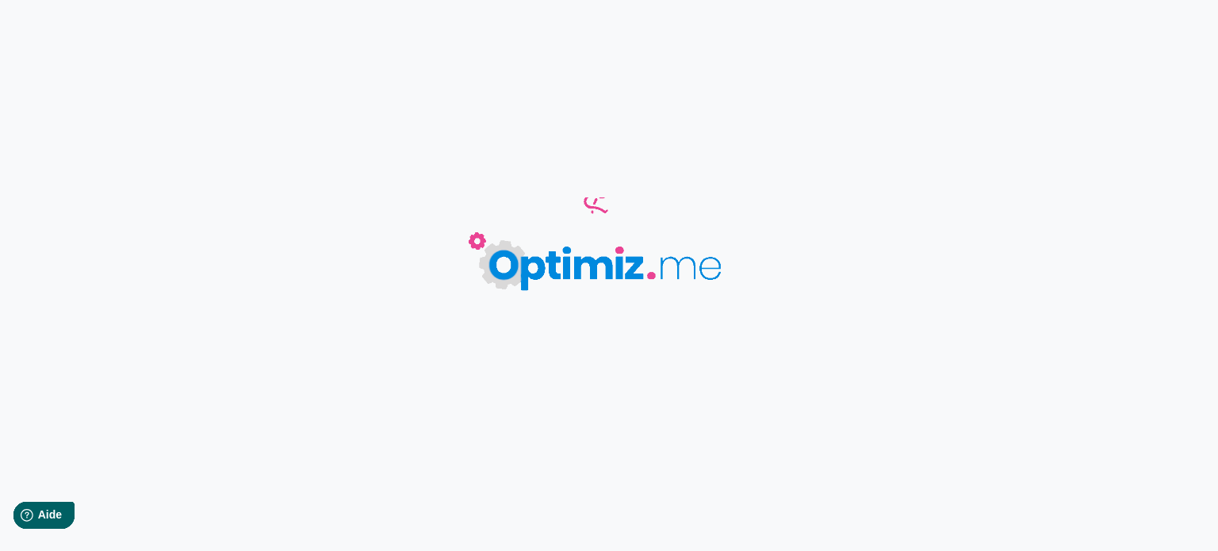
type input "indemnisation du préjudice d'affection"
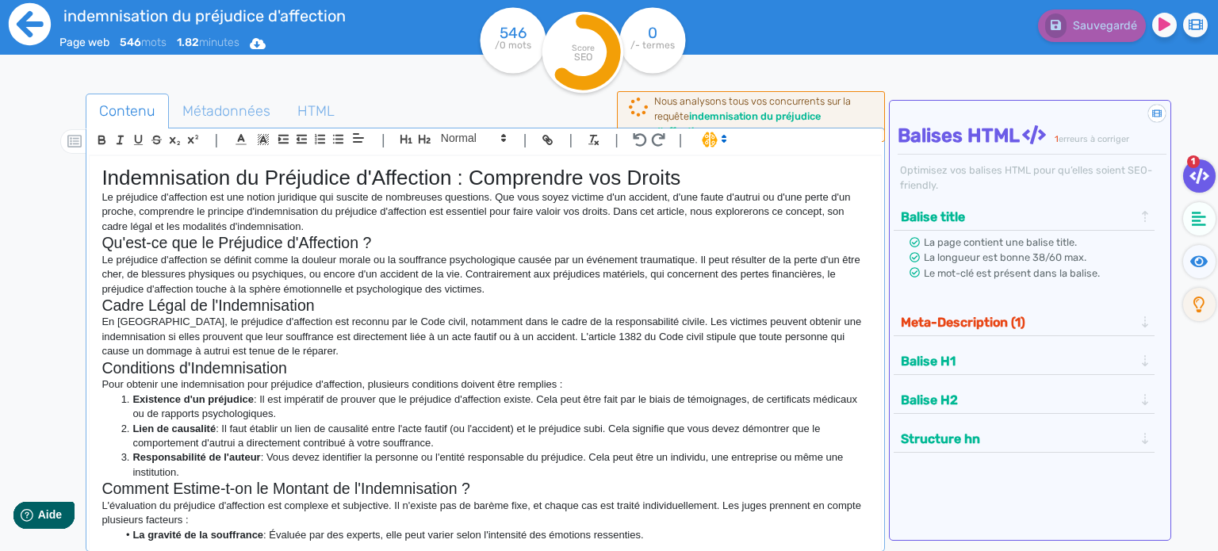
click at [38, 30] on icon at bounding box center [30, 24] width 42 height 42
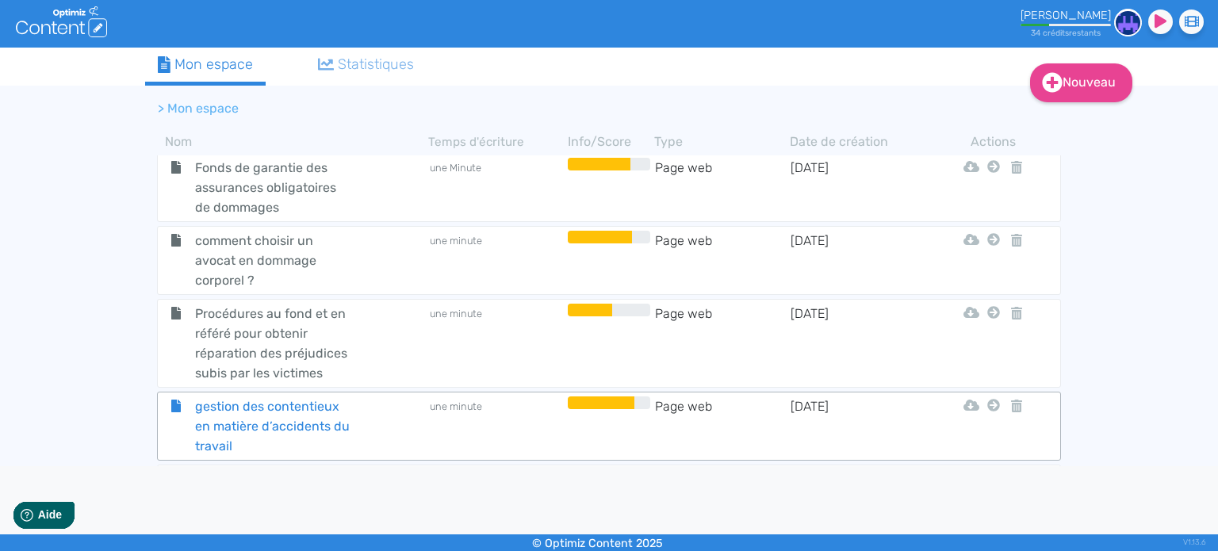
scroll to position [3649, 0]
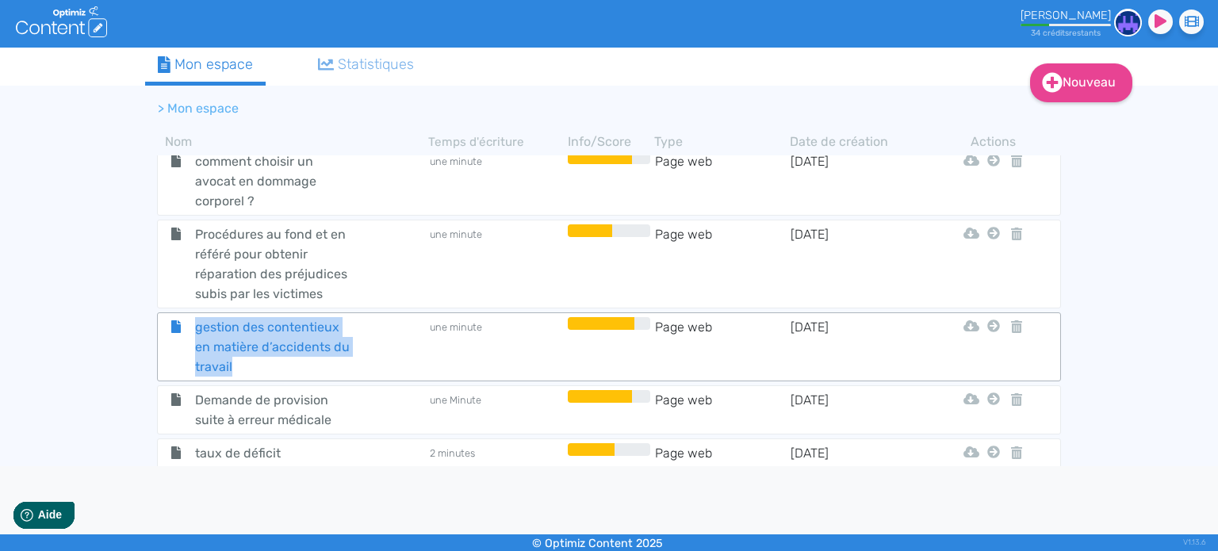
drag, startPoint x: 191, startPoint y: 205, endPoint x: 236, endPoint y: 236, distance: 54.8
click at [236, 317] on span "gestion des contentieux en matière d’accidents du travail" at bounding box center [272, 346] width 178 height 59
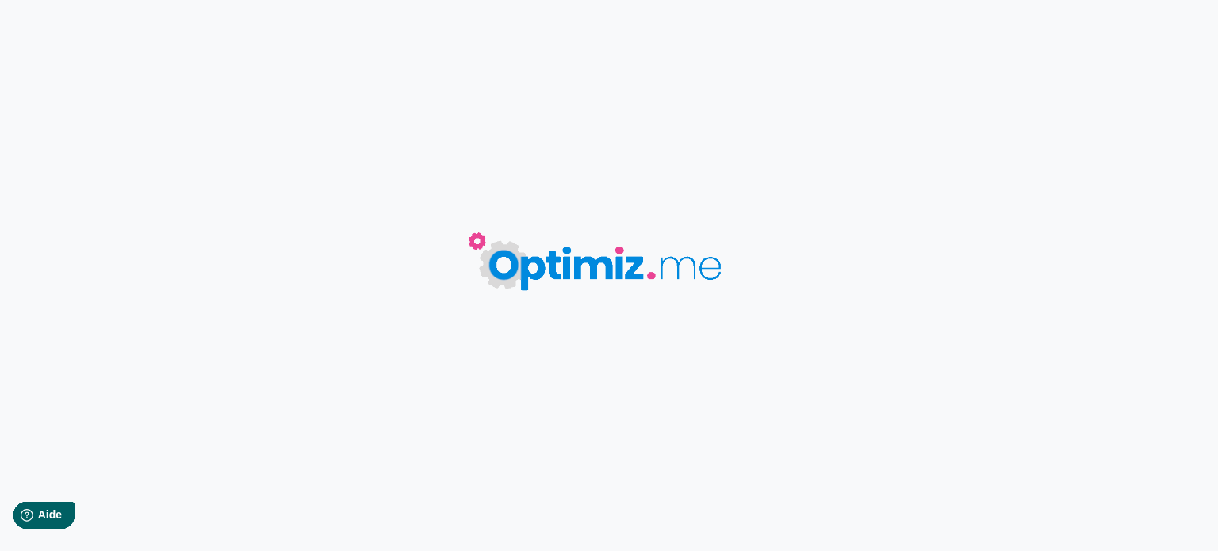
type input "gestion des contentieux en matière d’accidents du travail"
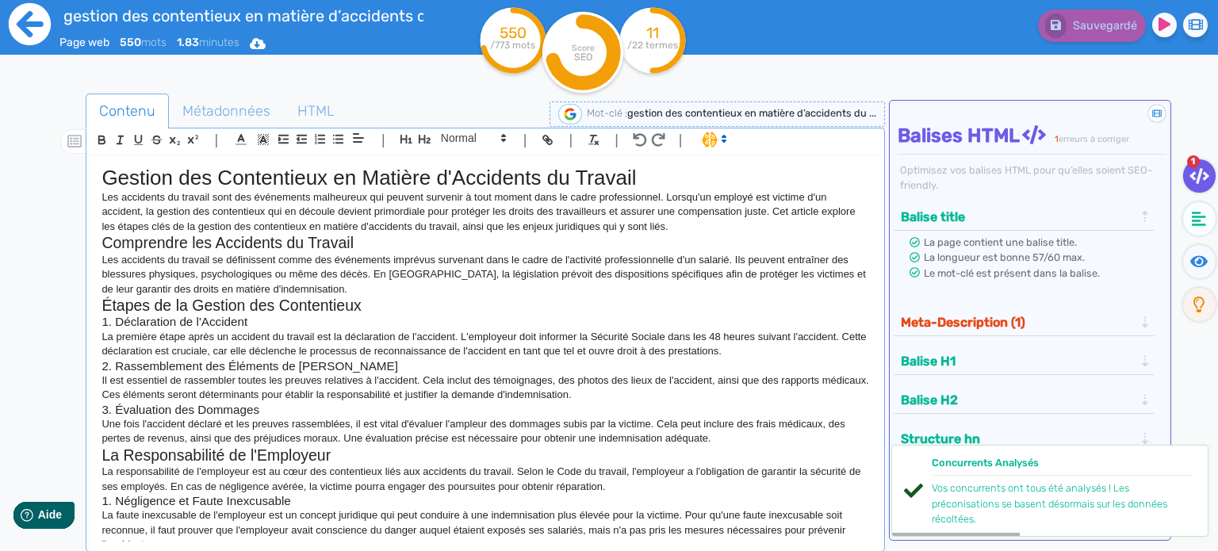
click at [40, 44] on icon at bounding box center [30, 24] width 44 height 44
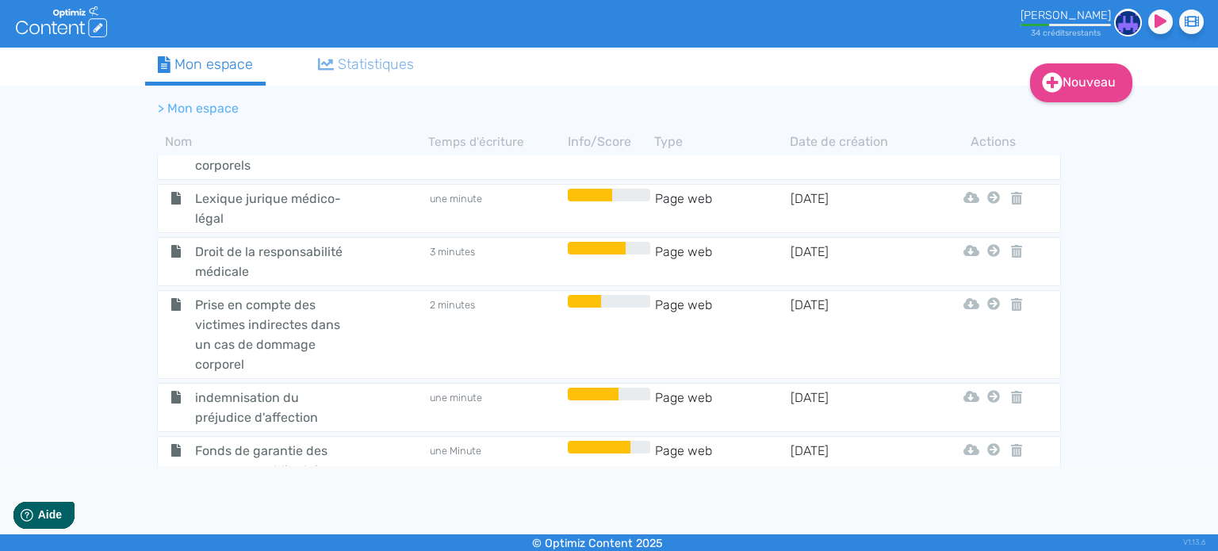
scroll to position [3252, 0]
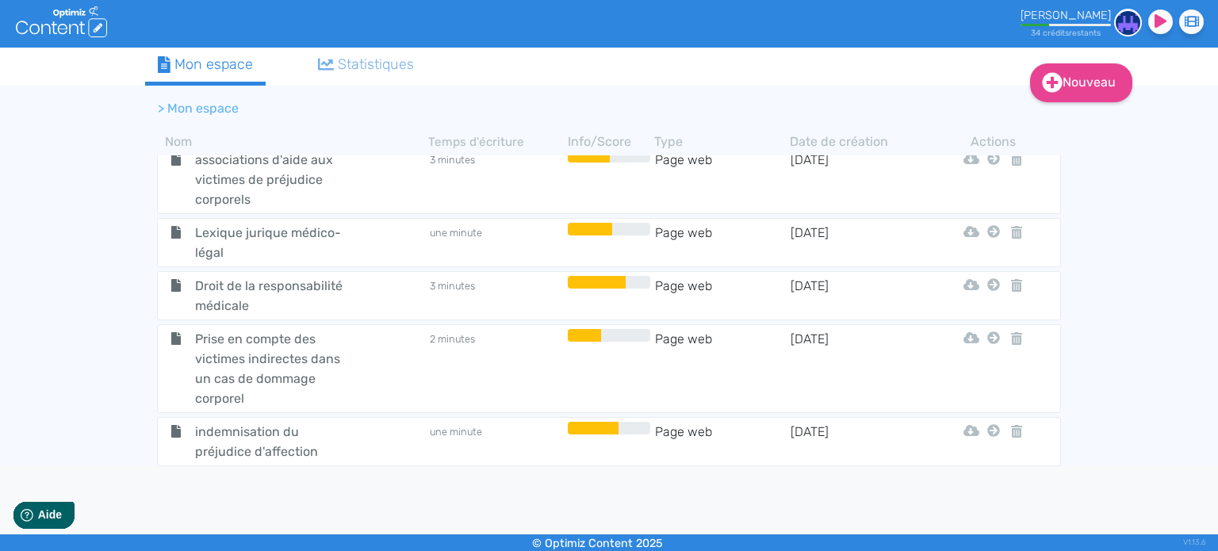
drag, startPoint x: 196, startPoint y: 364, endPoint x: 328, endPoint y: 447, distance: 156.0
click at [328, 447] on tbody "sitew Dossier [DATE] Story Jeantet Tjdp Software Live Ancien Valhor Pumbo Qariu…" at bounding box center [609, 320] width 928 height 331
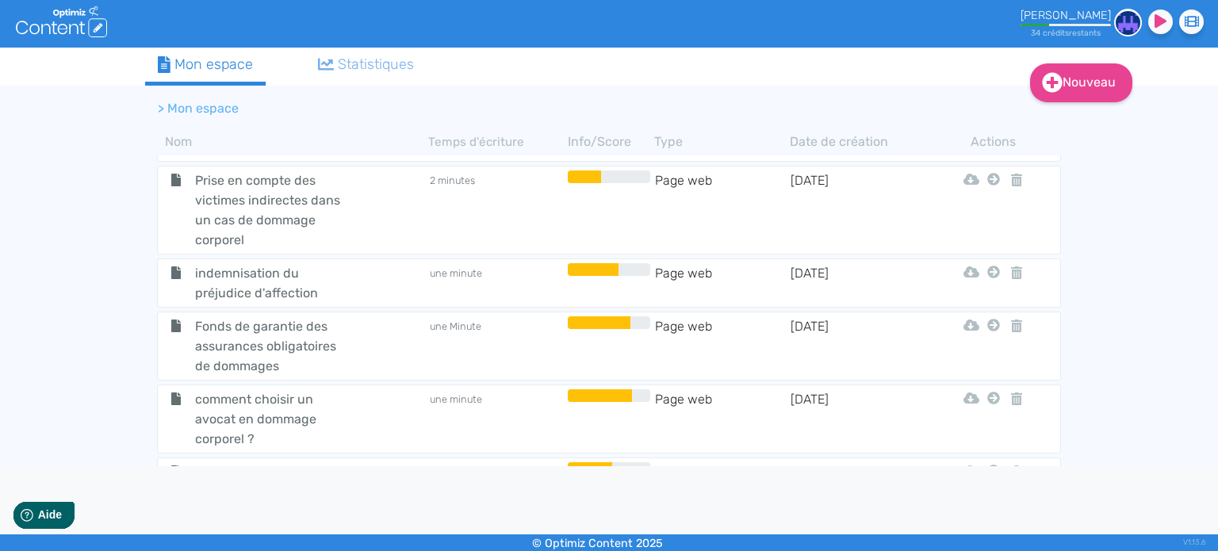
click at [102, 293] on div "Nouveau Contenu Dossier Mon espace Statistiques > Mon espace Nom Temps d'écritu…" at bounding box center [609, 257] width 1218 height 419
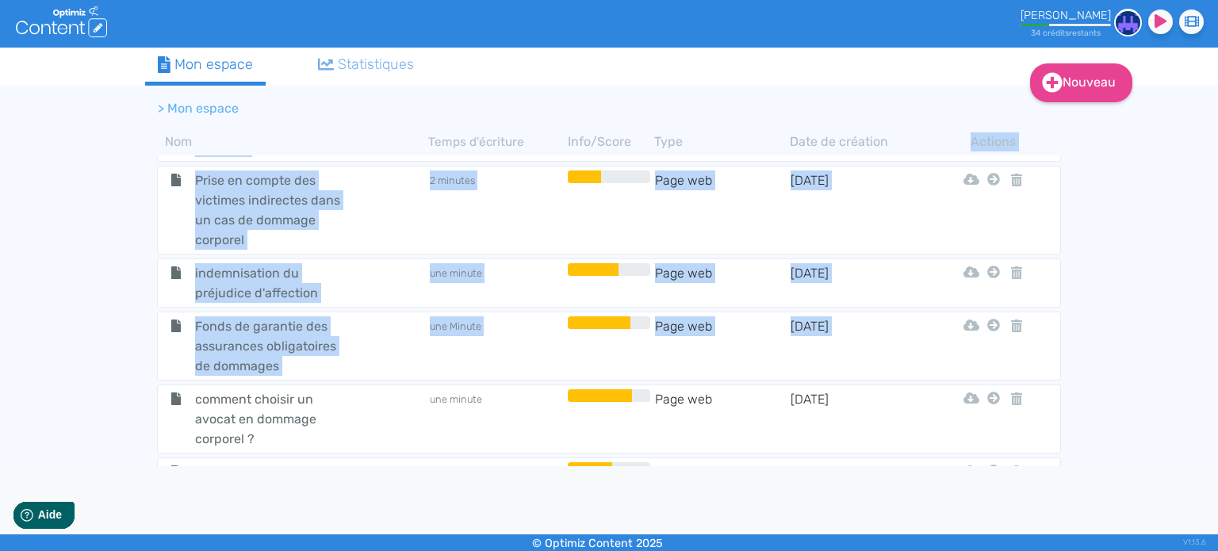
drag, startPoint x: 188, startPoint y: 279, endPoint x: 130, endPoint y: 312, distance: 66.4
click at [130, 312] on div "Nouveau Contenu Dossier Mon espace Statistiques > Mon espace Nom Temps d'écritu…" at bounding box center [609, 257] width 1218 height 419
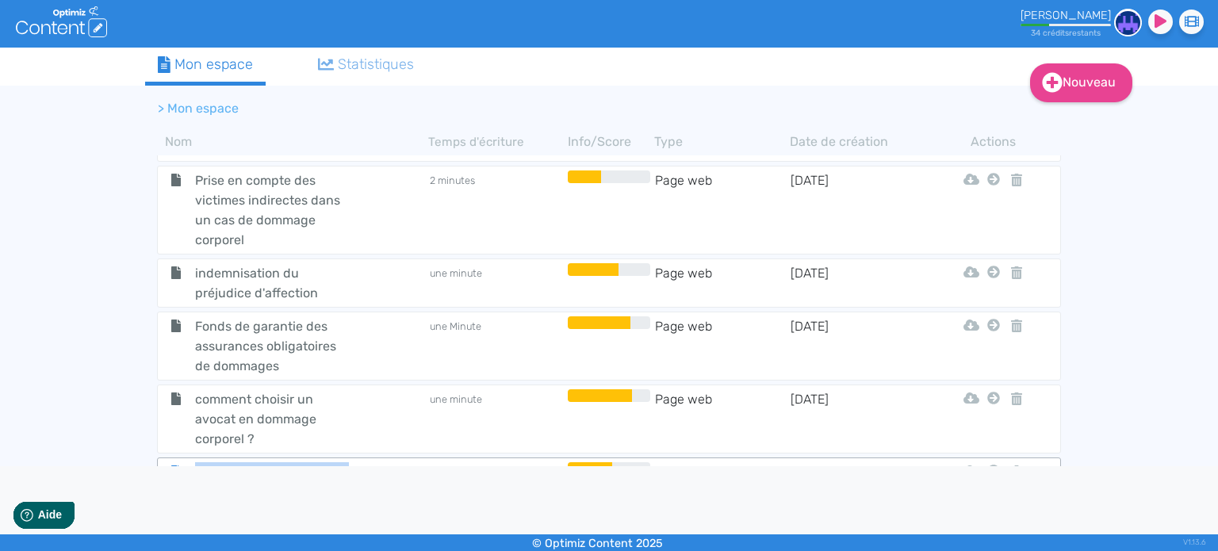
drag, startPoint x: 190, startPoint y: 346, endPoint x: 260, endPoint y: 412, distance: 95.9
click at [260, 462] on span "Procédures au fond et en référé pour obtenir réparation des préjudices subis pa…" at bounding box center [272, 501] width 178 height 79
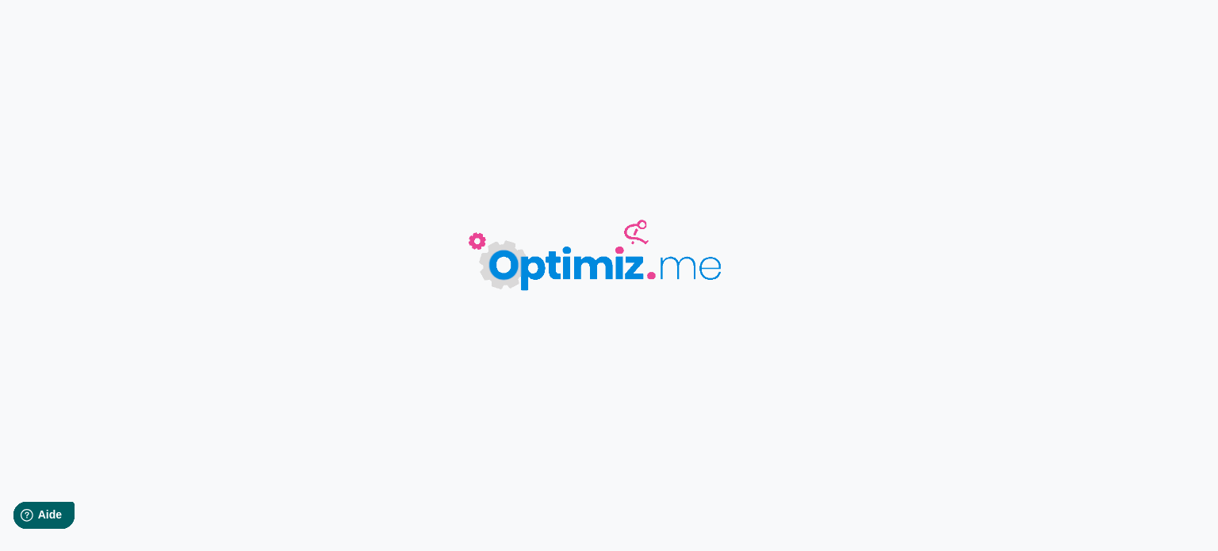
type input "Procédures au fond et en référé pour obtenir réparation des préjudices subis pa…"
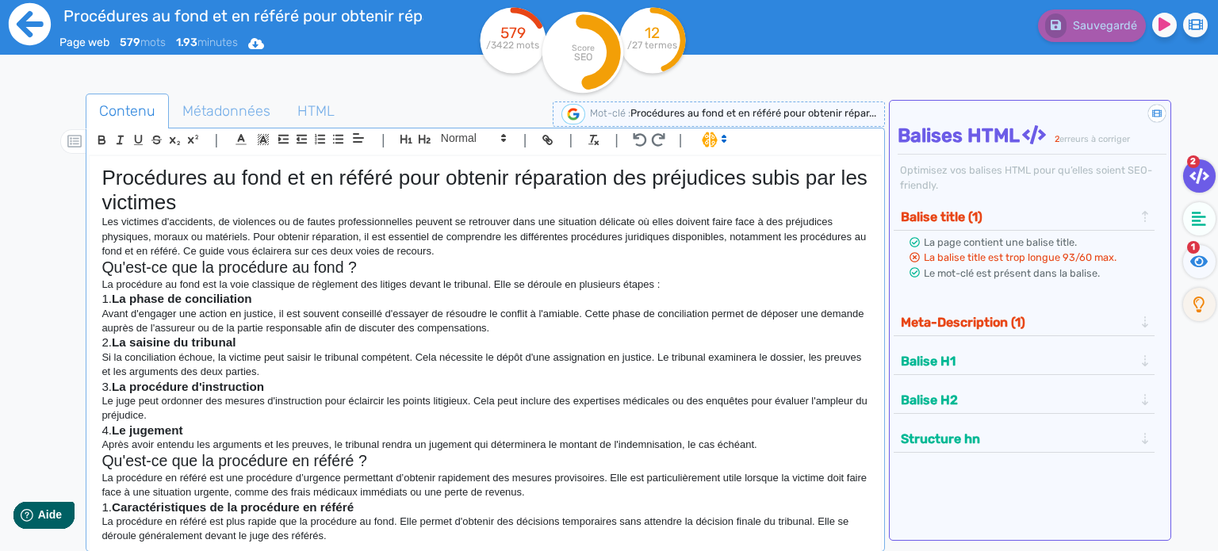
click at [16, 28] on icon at bounding box center [30, 24] width 42 height 42
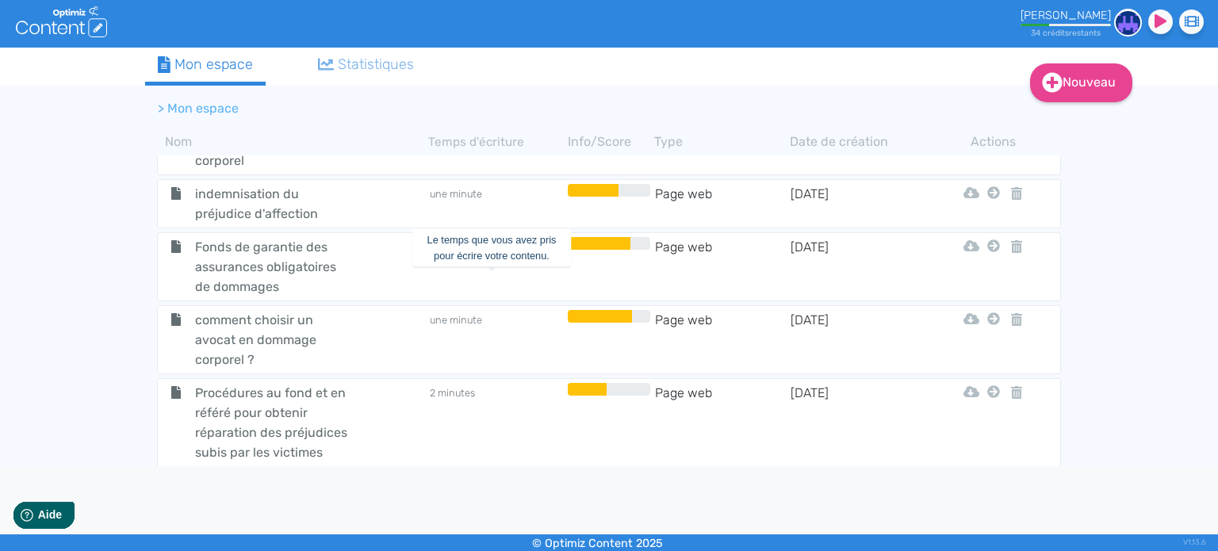
scroll to position [3569, 0]
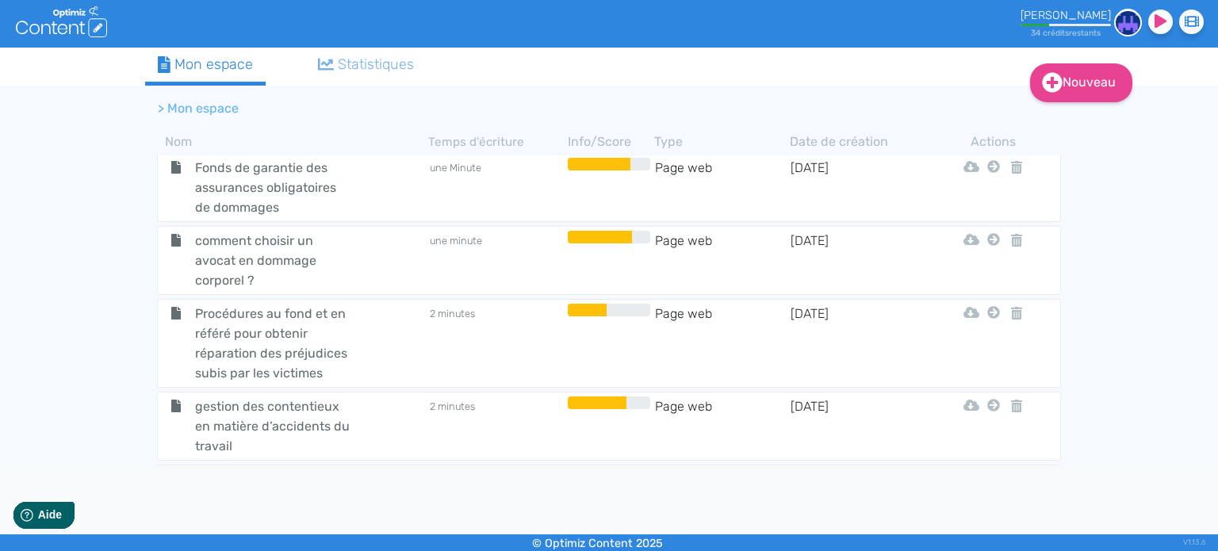
drag, startPoint x: 188, startPoint y: 278, endPoint x: 314, endPoint y: 510, distance: 263.7
click at [166, 397] on div "gestion des contentieux en matière d’accidents du travail" at bounding box center [293, 426] width 268 height 59
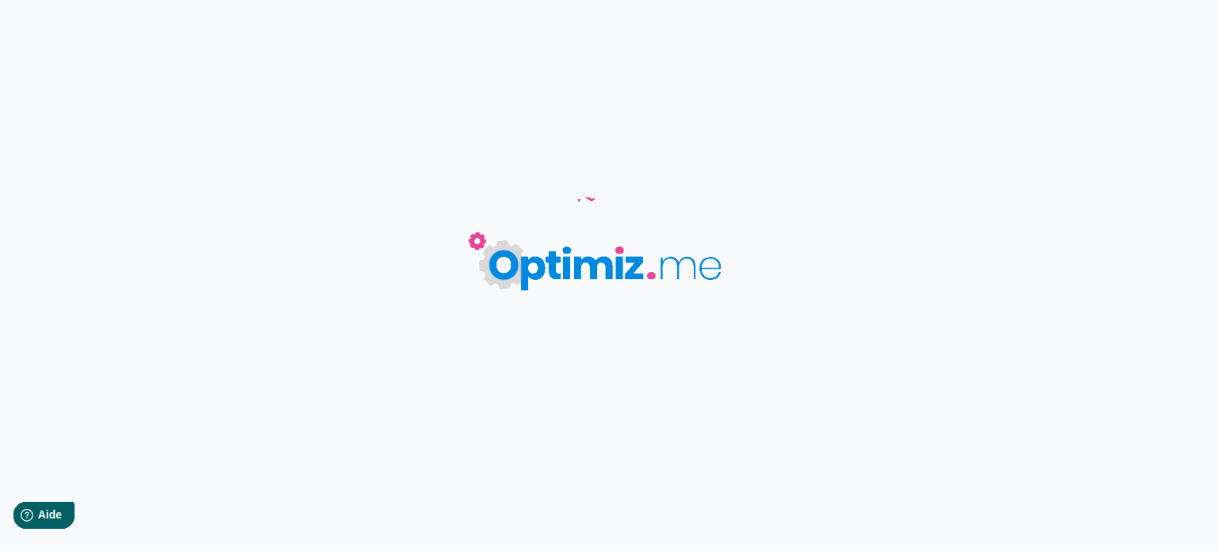
type input "gestion des contentieux en matière d’accidents du travail"
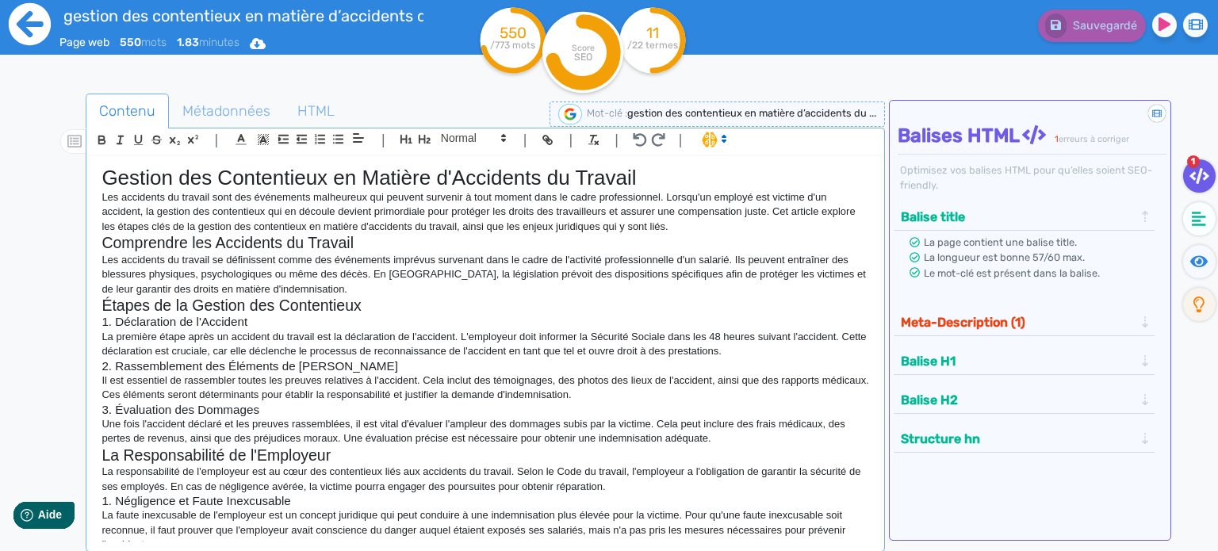
click at [40, 25] on icon at bounding box center [30, 24] width 44 height 44
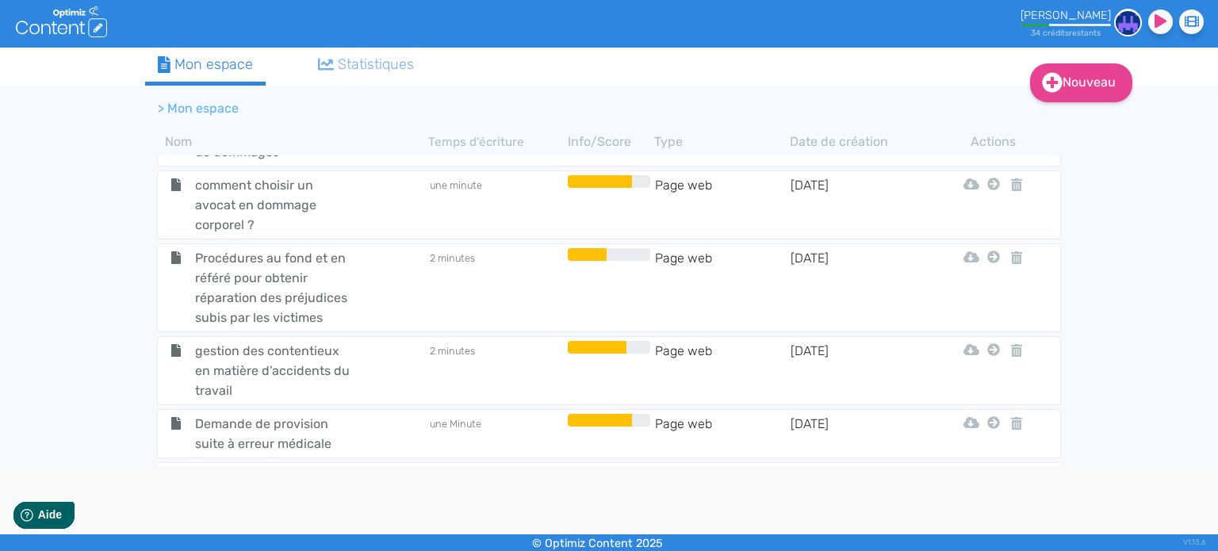
scroll to position [3649, 0]
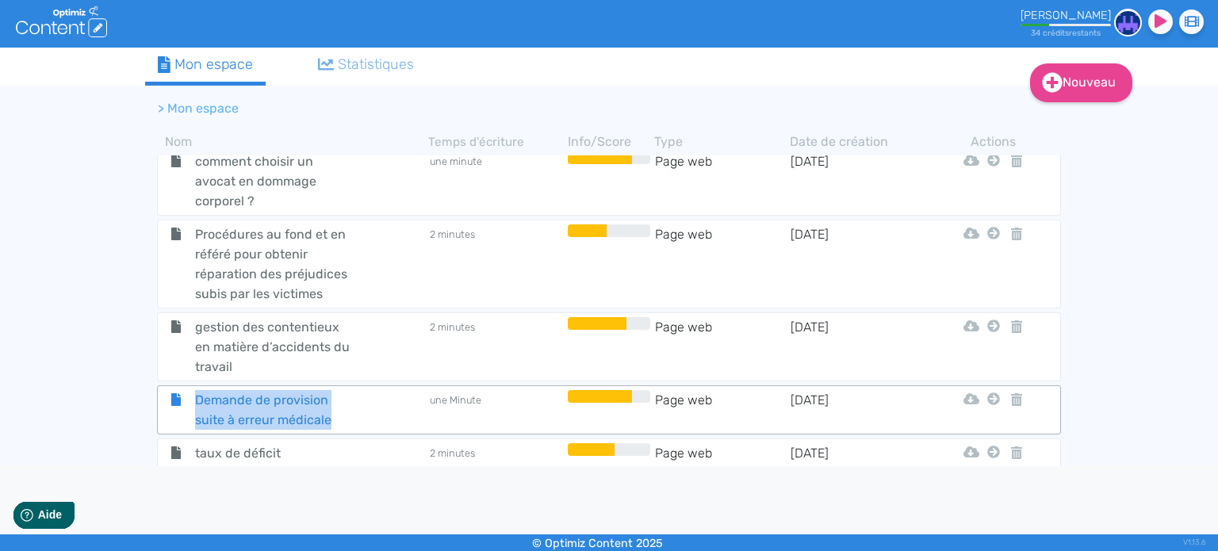
drag, startPoint x: 189, startPoint y: 261, endPoint x: 353, endPoint y: 288, distance: 166.4
click at [353, 385] on tr "Demande de provision suite à erreur médicale une Minute Page web [DATE] Html Pd…" at bounding box center [609, 409] width 904 height 49
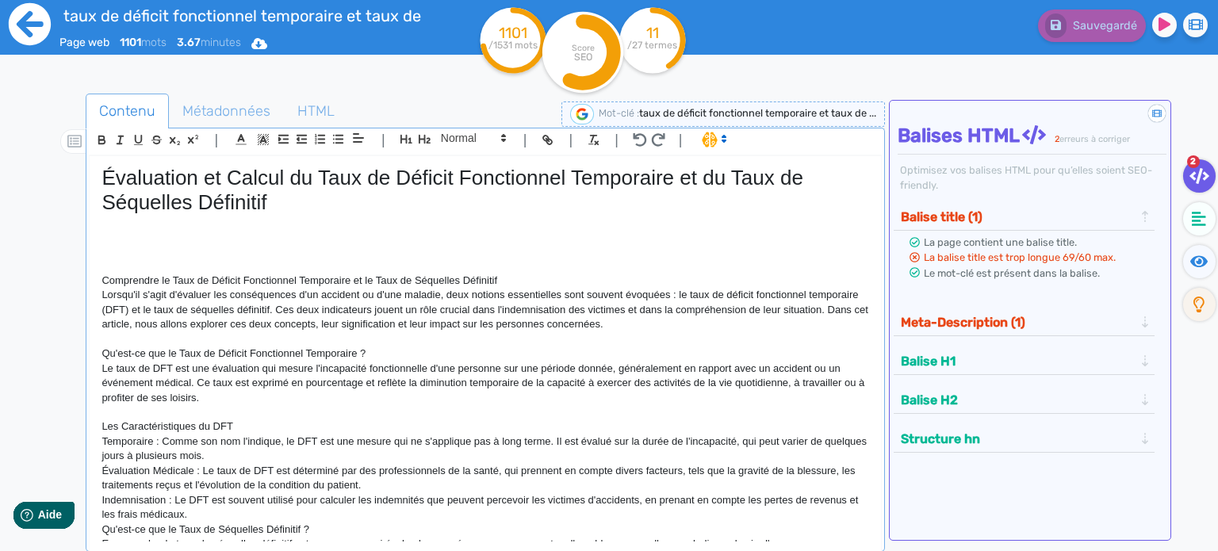
click at [35, 33] on icon at bounding box center [30, 24] width 42 height 42
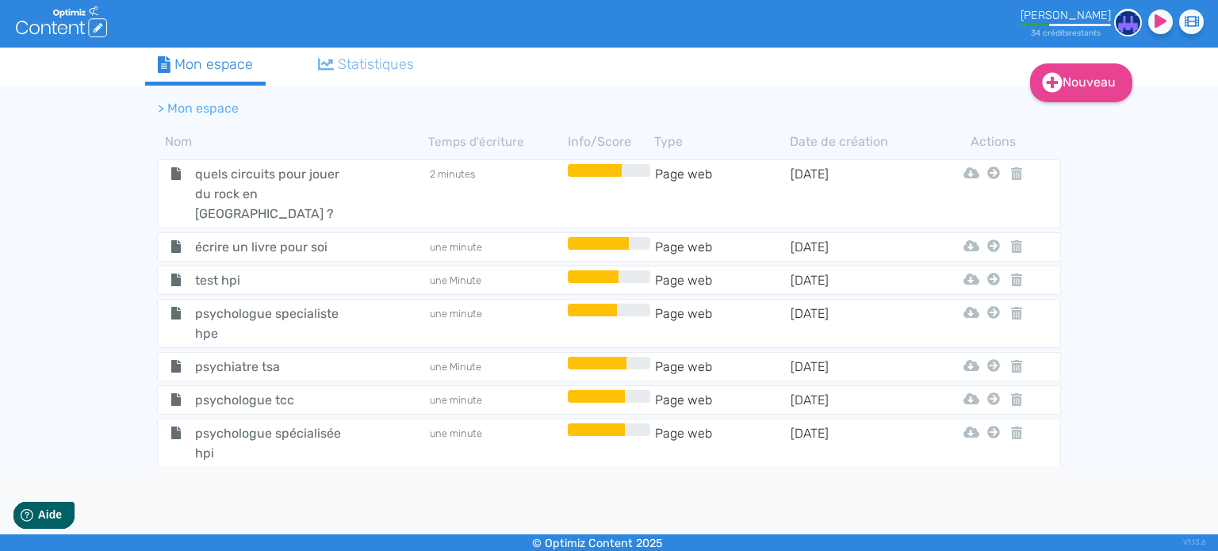
copy span "Accident du travail et infraction commise par un tiers"
drag, startPoint x: 255, startPoint y: 291, endPoint x: 384, endPoint y: 321, distance: 132.8
click at [378, 313] on tbody "sitew Dossier [DATE] Story Jeantet Tjdp Software Live Ancien Valhor Pumbo Qariu…" at bounding box center [609, 320] width 928 height 331
copy span "Les conditions pour obtenir la réparation intégrale de ses préjudices lorsque l…"
drag, startPoint x: 269, startPoint y: 429, endPoint x: 589, endPoint y: 545, distance: 340.0
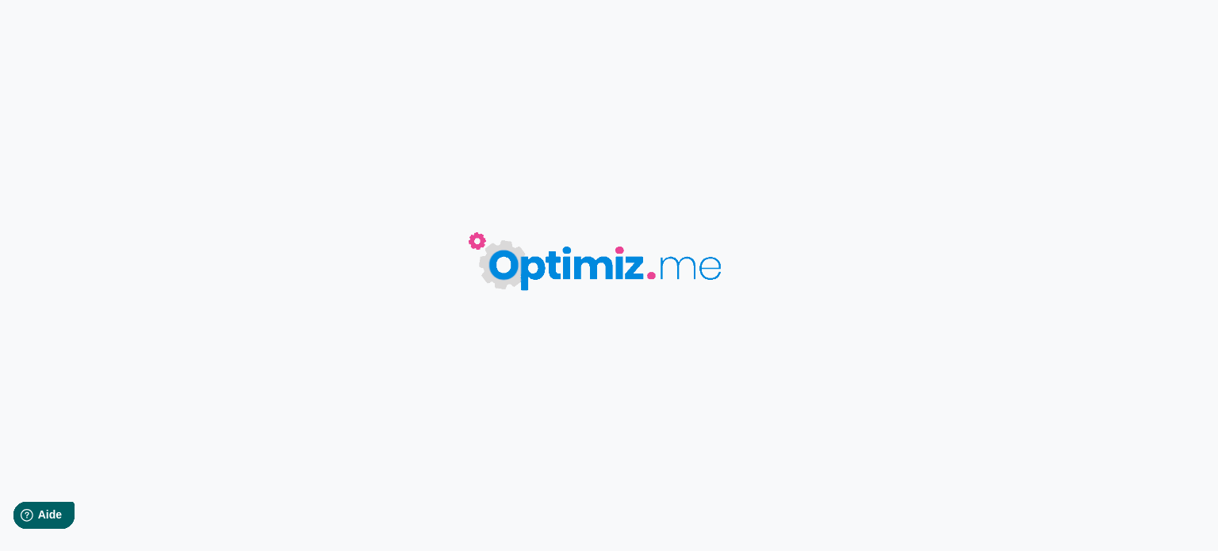
type input "Les conditions pour obtenir la réparation intégrale de ses préjudices lorsque l…"
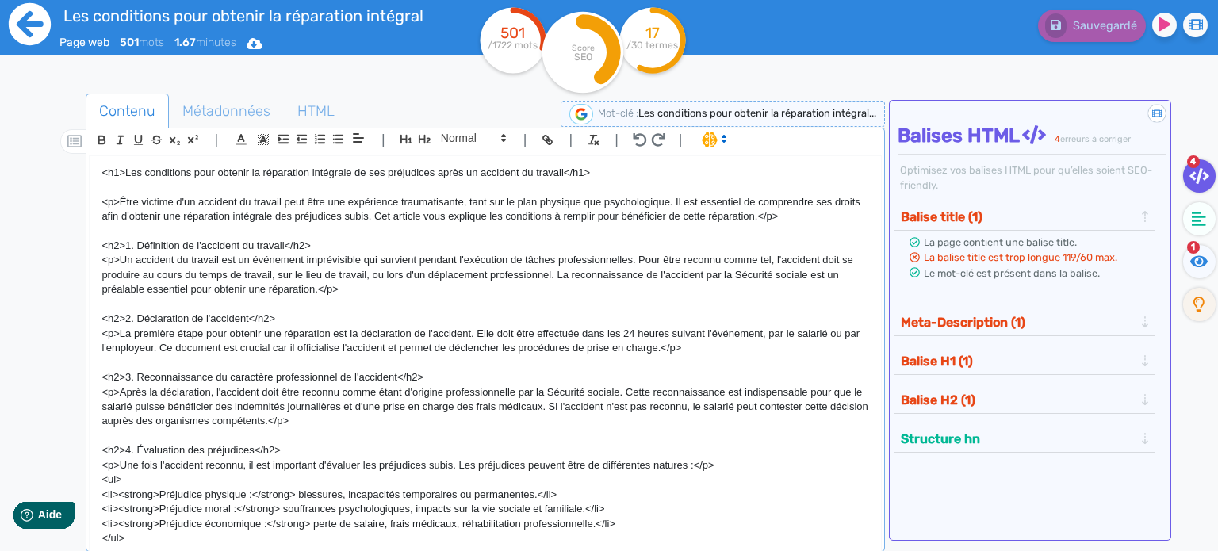
click at [29, 37] on icon at bounding box center [30, 24] width 44 height 44
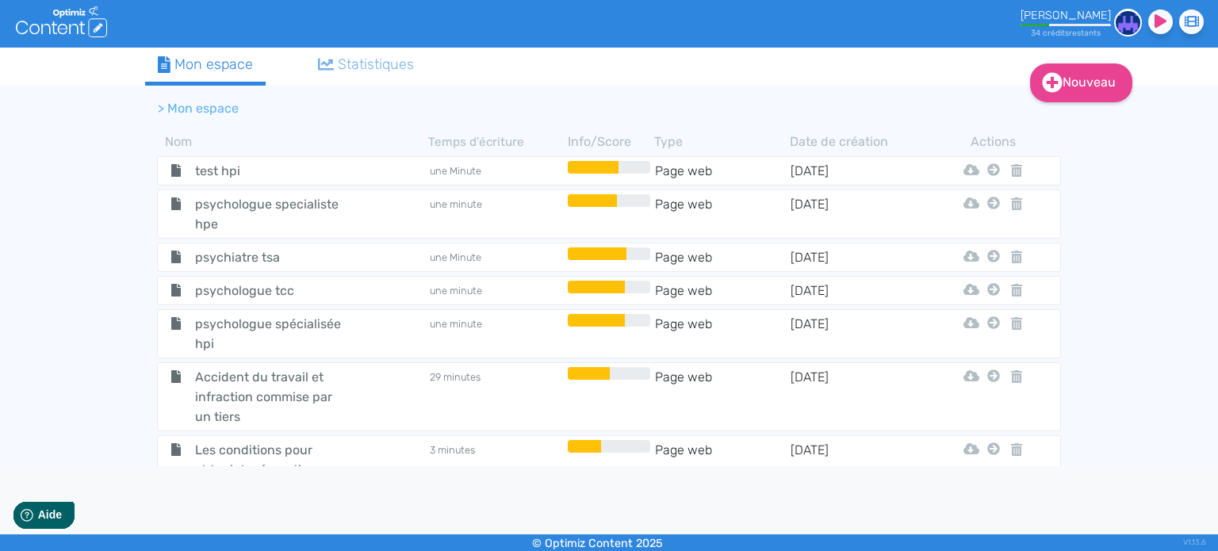
scroll to position [7139, 0]
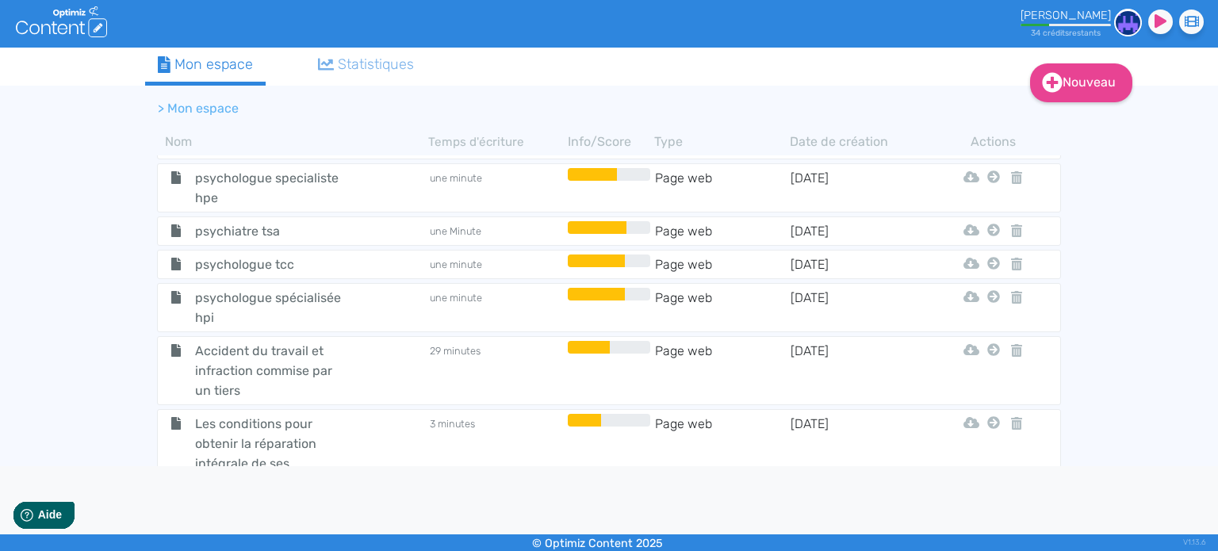
copy span "La réparation intégrale des accidents du travail par la CIVI"
drag, startPoint x: 255, startPoint y: 369, endPoint x: 517, endPoint y: 428, distance: 268.4
click at [516, 428] on tbody "sitew Dossier [DATE] Story Jeantet Tjdp Software Live Ancien Valhor Pumbo Qariu…" at bounding box center [609, 320] width 928 height 331
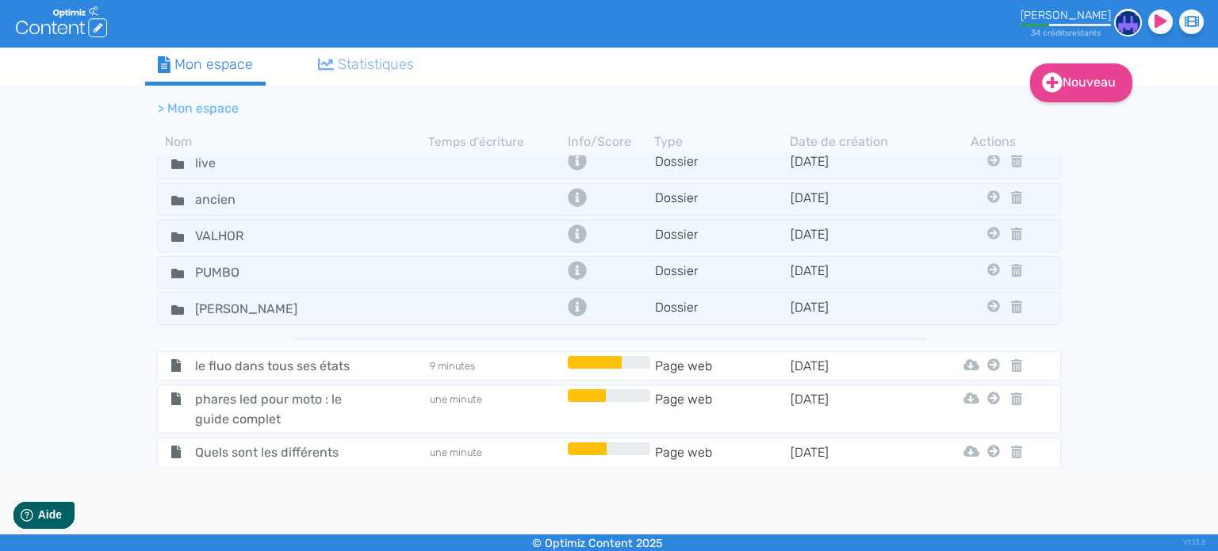
scroll to position [178, 0]
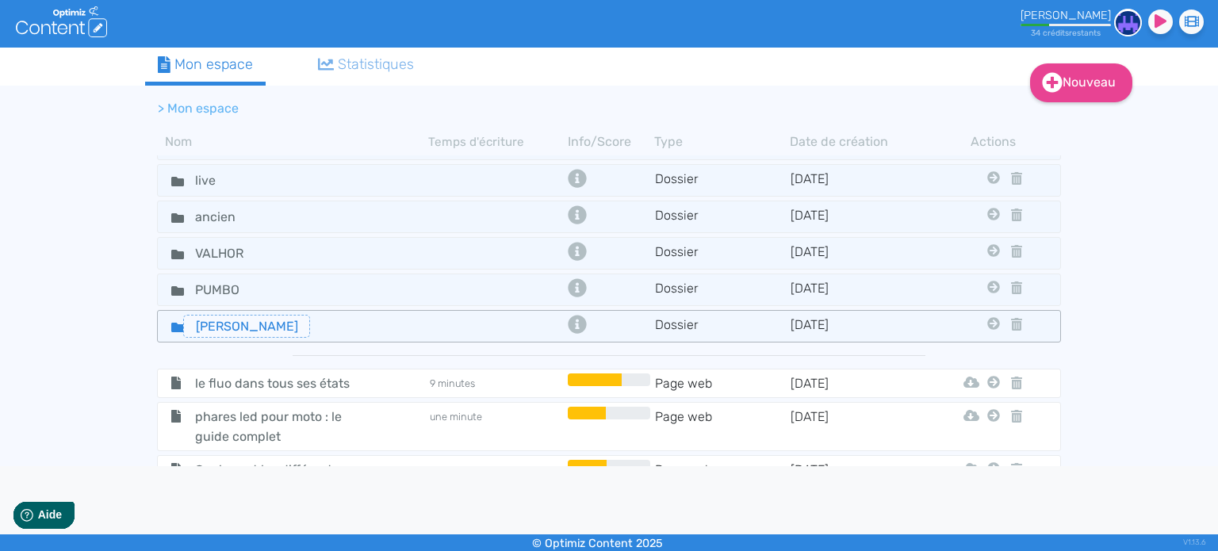
click at [254, 316] on input "[PERSON_NAME] AVOCATS" at bounding box center [246, 326] width 127 height 23
click at [176, 323] on icon at bounding box center [177, 328] width 13 height 10
click at [178, 323] on icon at bounding box center [177, 328] width 13 height 10
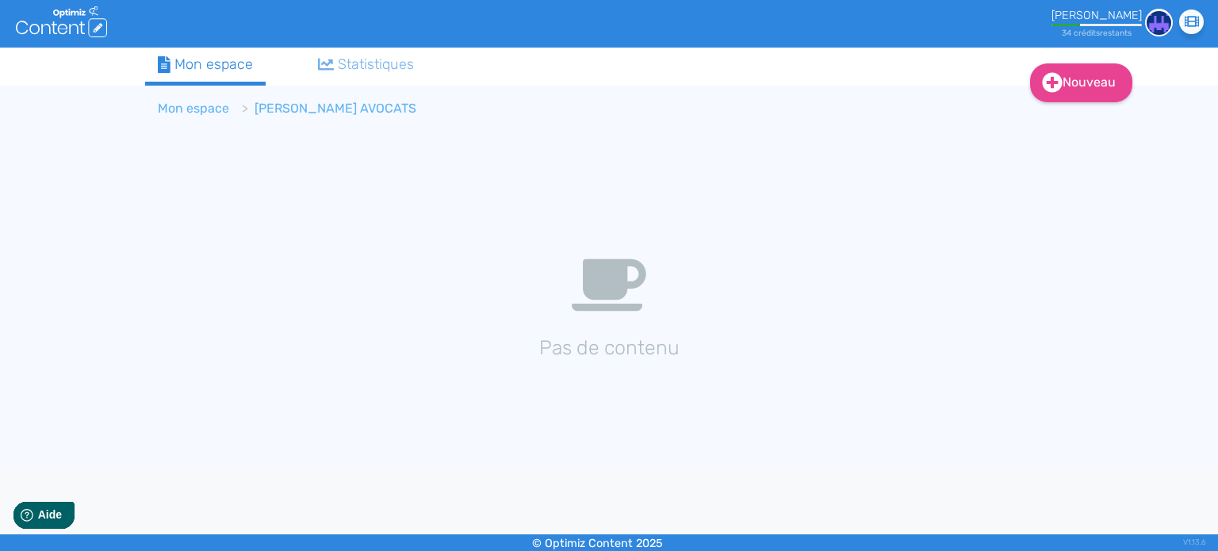
click at [191, 109] on link "Mon espace" at bounding box center [193, 108] width 71 height 15
